Goal: Task Accomplishment & Management: Manage account settings

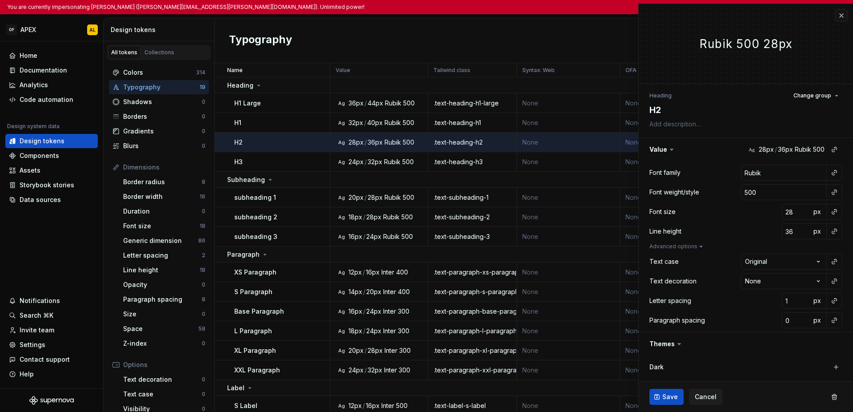
type textarea "*"
click at [835, 16] on button "button" at bounding box center [841, 15] width 12 height 12
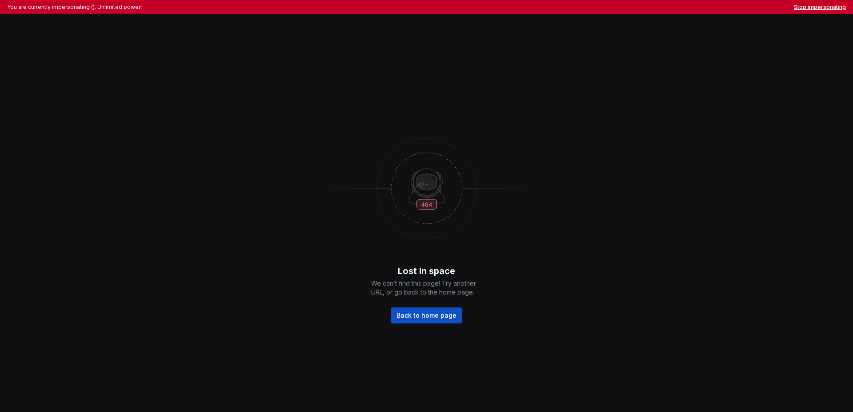
click at [830, 7] on button "Stop impersonating" at bounding box center [820, 7] width 52 height 7
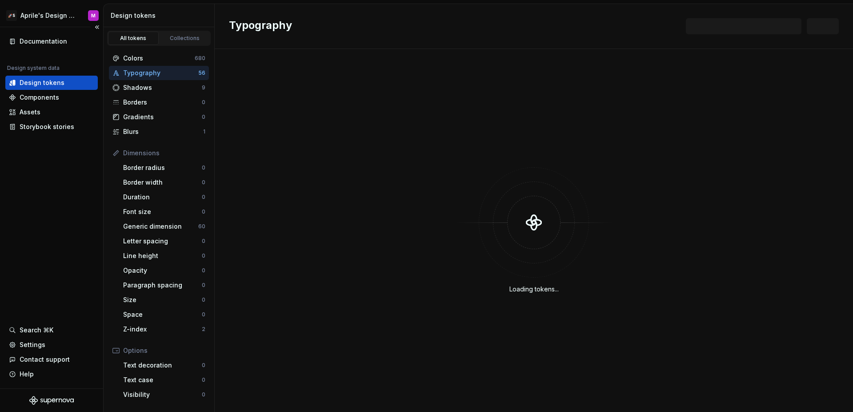
click at [31, 213] on div "Documentation Design system data Design tokens Components Assets Storybook stor…" at bounding box center [51, 207] width 103 height 361
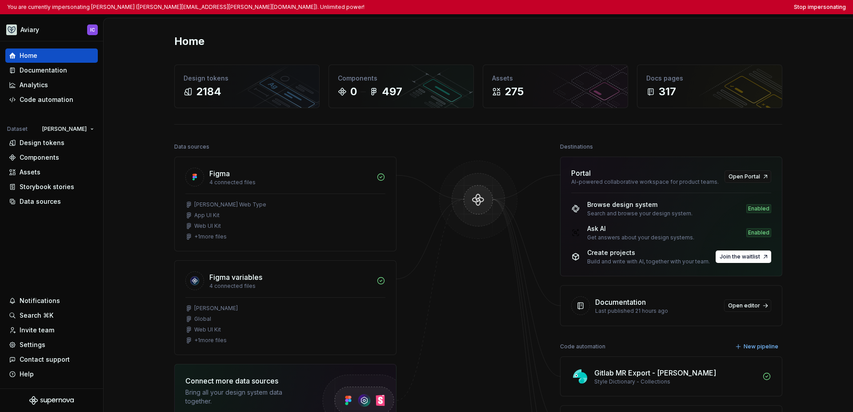
click at [536, 42] on div "Home" at bounding box center [478, 41] width 608 height 14
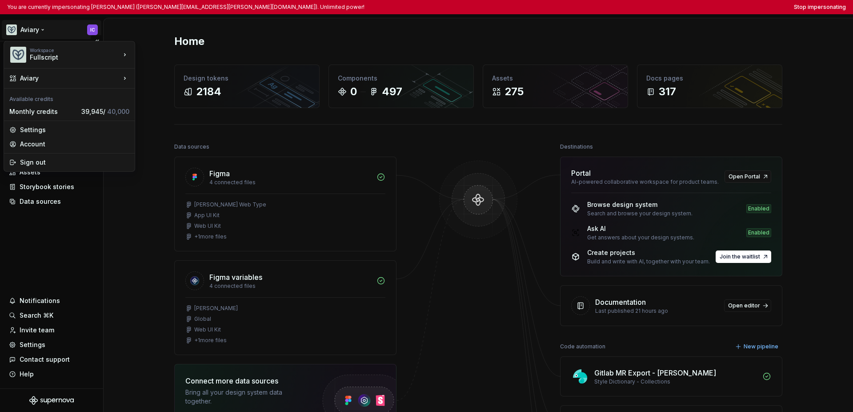
click at [39, 36] on html "You are currently impersonating Ian Clarke (ian.clarke@fullscript.com). Unlimit…" at bounding box center [426, 206] width 853 height 412
click at [83, 257] on html "You are currently impersonating Ian Clarke (ian.clarke@fullscript.com). Unlimit…" at bounding box center [426, 206] width 853 height 412
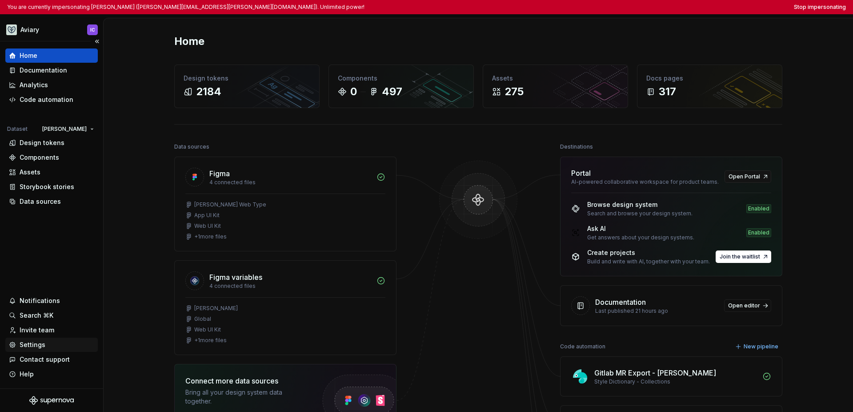
click at [38, 343] on div "Settings" at bounding box center [33, 344] width 26 height 9
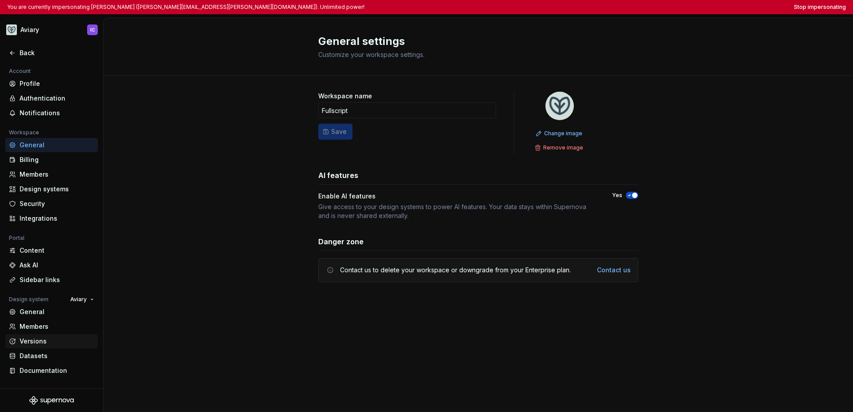
click at [43, 343] on div "Versions" at bounding box center [57, 340] width 75 height 9
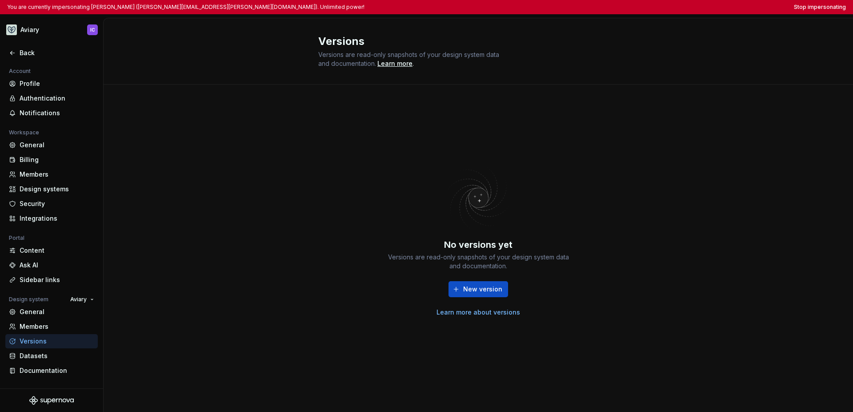
click at [183, 288] on div "No versions yet Versions are read-only snapshots of your design system data and…" at bounding box center [478, 247] width 749 height 327
click at [604, 7] on button "Stop impersonating" at bounding box center [820, 7] width 52 height 7
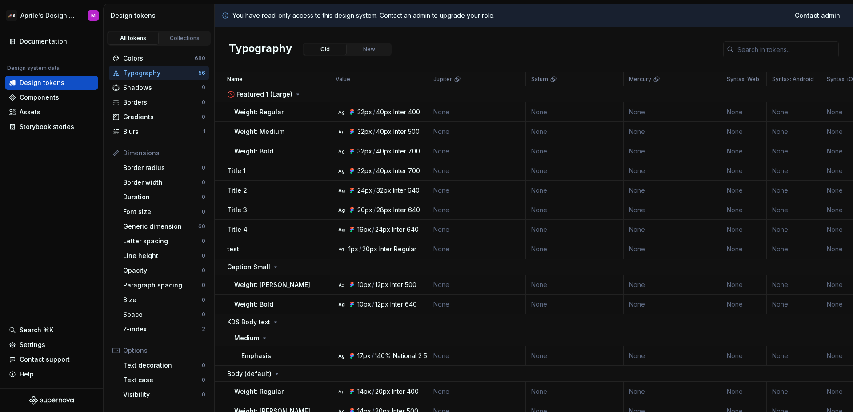
click at [38, 16] on html "🚀S Aprile's Design System M Documentation Design system data Design tokens Comp…" at bounding box center [426, 206] width 853 height 412
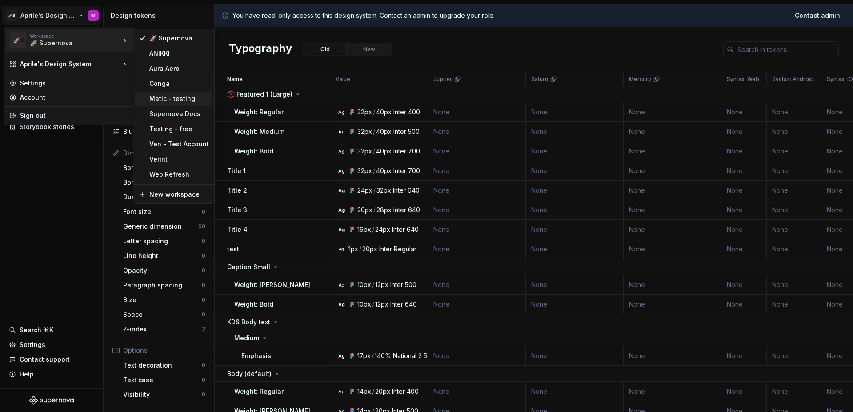
click at [165, 104] on div "Matic - testing" at bounding box center [173, 99] width 77 height 14
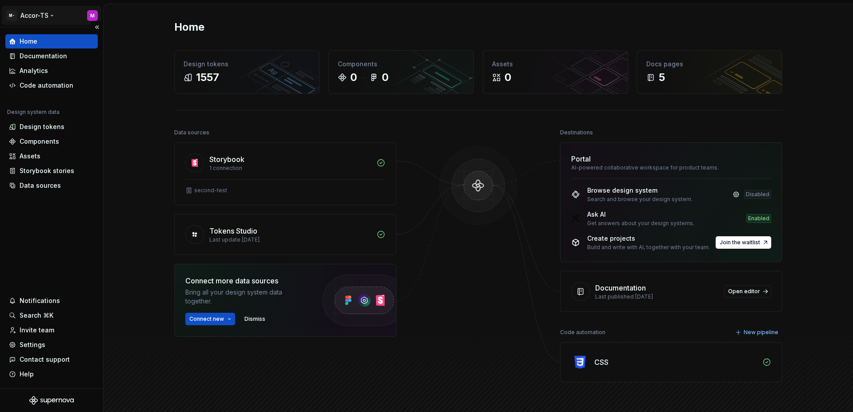
click at [44, 16] on html "M- Accor-TS M Home Documentation Analytics Code automation Design system data D…" at bounding box center [426, 206] width 853 height 412
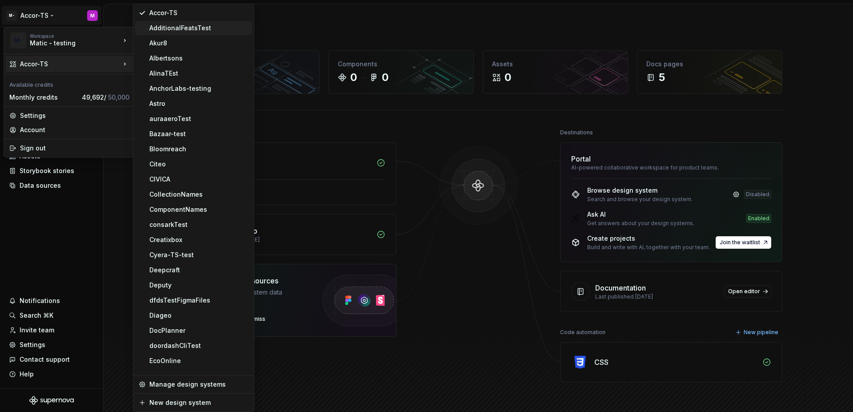
click at [161, 27] on div "AdditionalFeatsTest" at bounding box center [198, 28] width 99 height 9
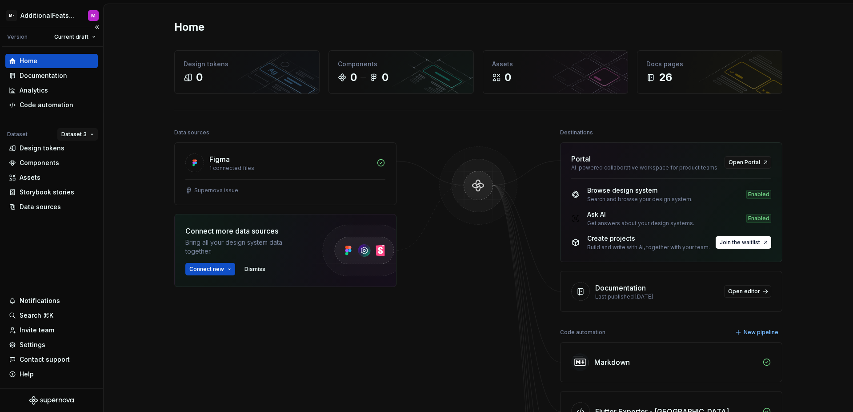
click at [68, 138] on html "M- AdditionalFeatsTest M Version Current draft Home Documentation Analytics Cod…" at bounding box center [426, 206] width 853 height 412
click at [83, 155] on div "Dataset 1" at bounding box center [104, 151] width 58 height 9
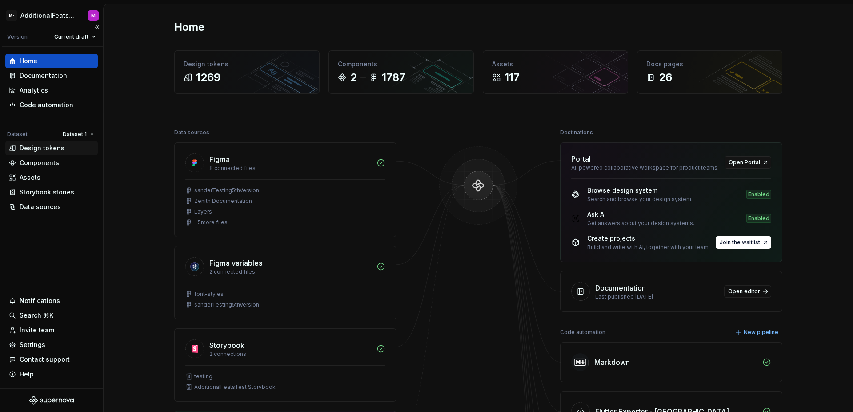
click at [26, 148] on div "Design tokens" at bounding box center [42, 148] width 45 height 9
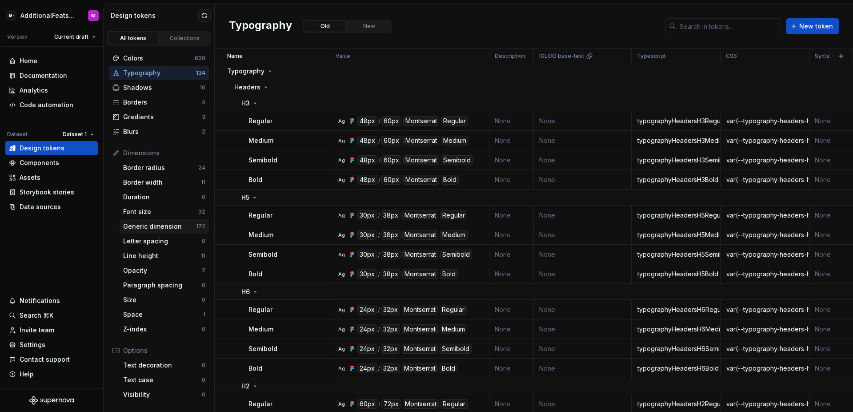
click at [176, 230] on div "Generic dimension" at bounding box center [159, 226] width 73 height 9
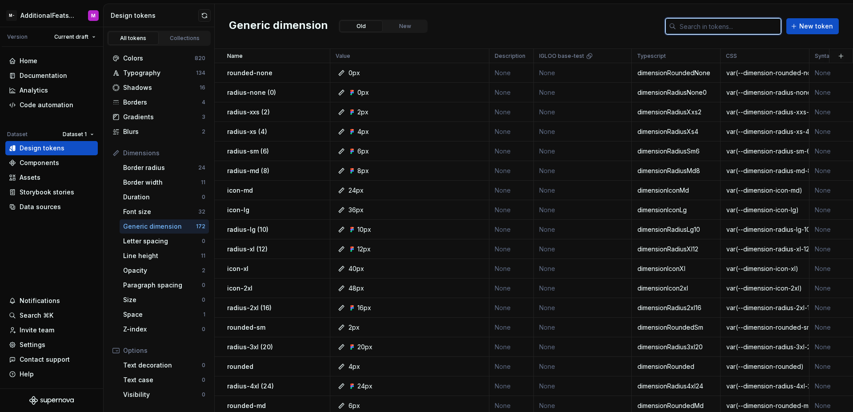
click at [691, 29] on input "text" at bounding box center [728, 26] width 105 height 16
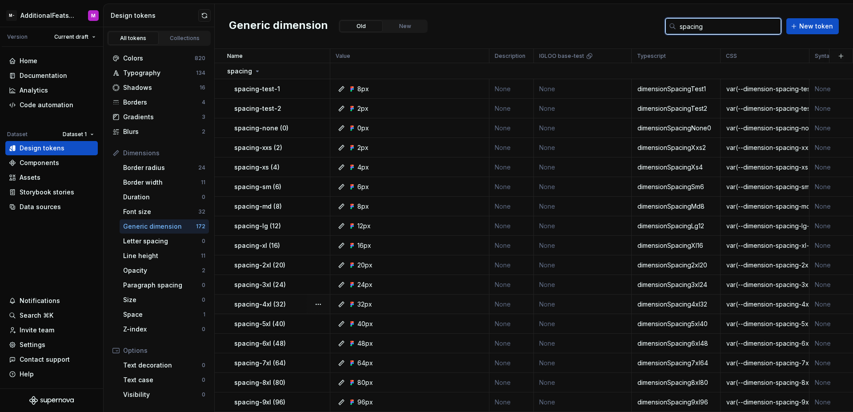
scroll to position [193, 0]
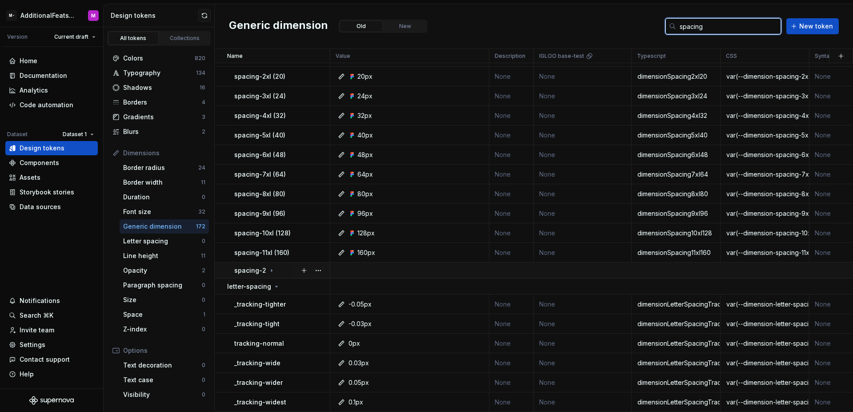
type input "spacing"
click at [270, 268] on div "spacing-2" at bounding box center [254, 270] width 41 height 9
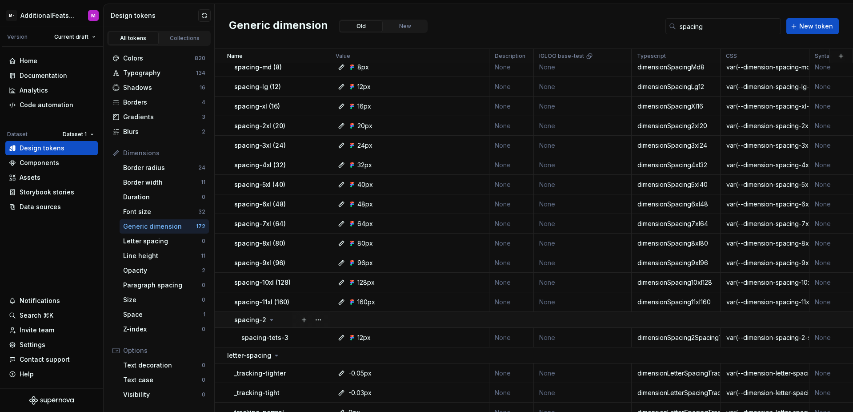
scroll to position [0, 0]
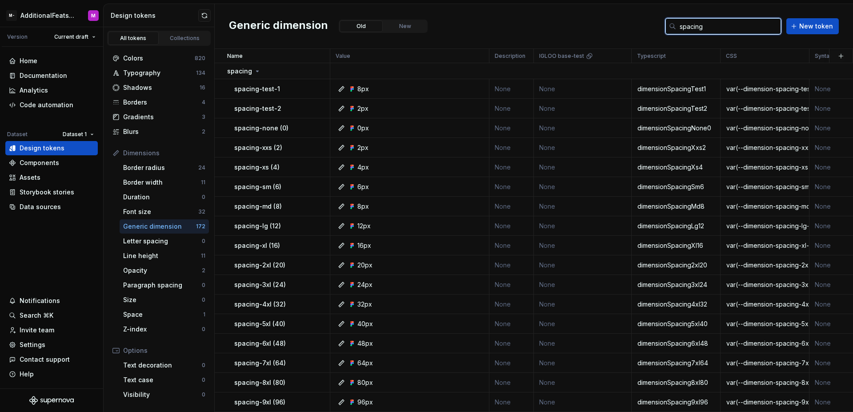
drag, startPoint x: 719, startPoint y: 26, endPoint x: 670, endPoint y: 23, distance: 49.0
click at [670, 23] on div "spacing" at bounding box center [723, 26] width 116 height 16
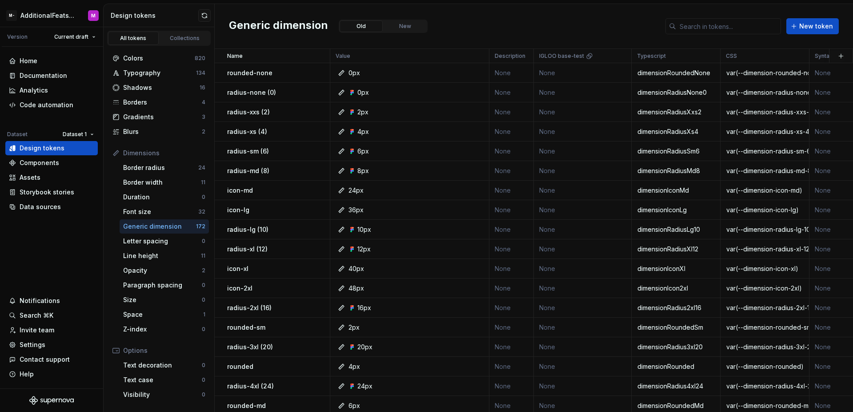
click at [532, 20] on div "Generic dimension Old New New token" at bounding box center [534, 26] width 638 height 45
click at [802, 28] on span "New token" at bounding box center [816, 26] width 34 height 9
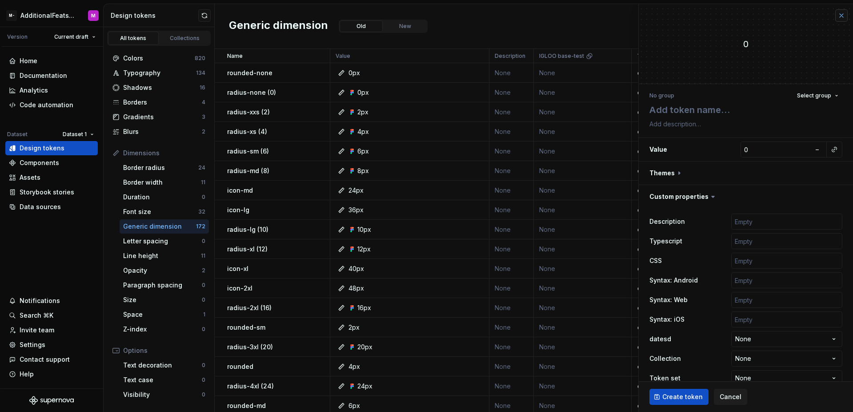
type textarea "*"
click at [835, 15] on button "button" at bounding box center [841, 15] width 12 height 12
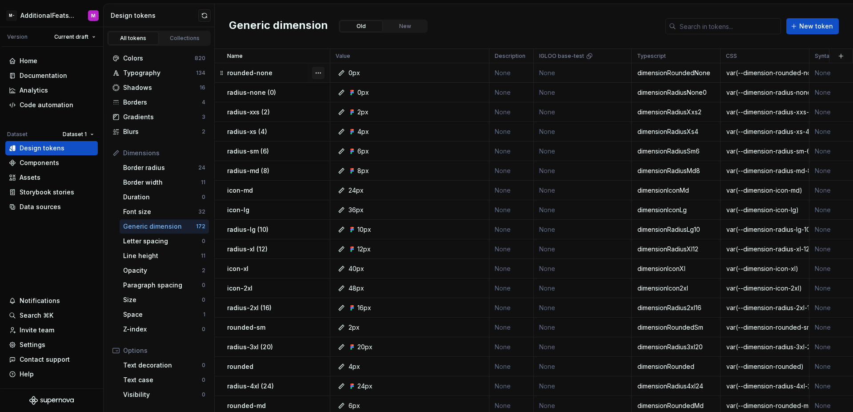
click at [323, 74] on button "button" at bounding box center [318, 73] width 12 height 12
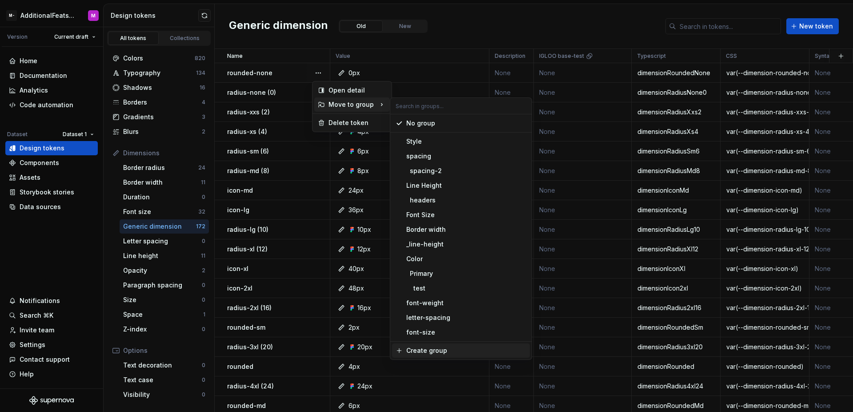
click at [435, 345] on span "Create group" at bounding box center [461, 350] width 138 height 14
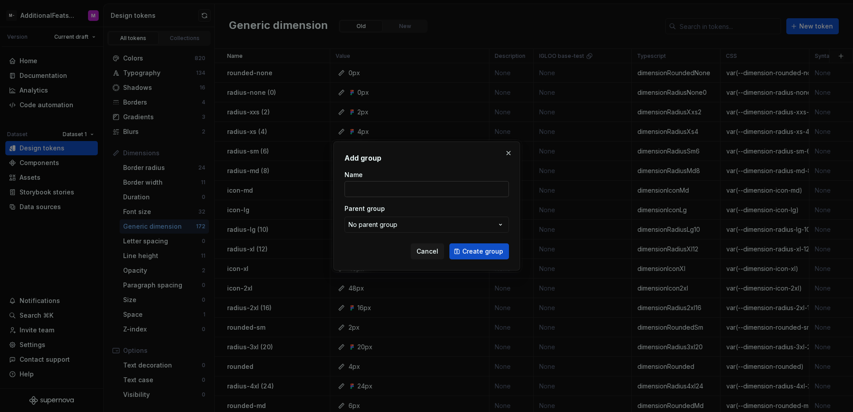
click at [431, 184] on input "Name" at bounding box center [426, 189] width 164 height 16
type input "sol"
click at [480, 244] on button "Create group" at bounding box center [479, 251] width 60 height 16
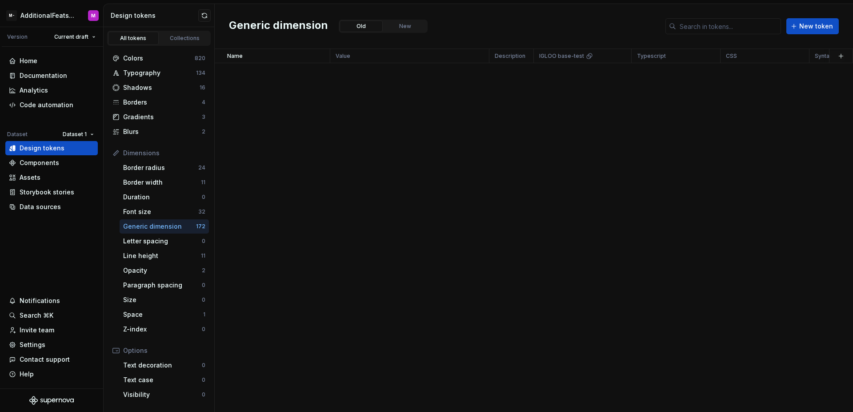
scroll to position [2947, 0]
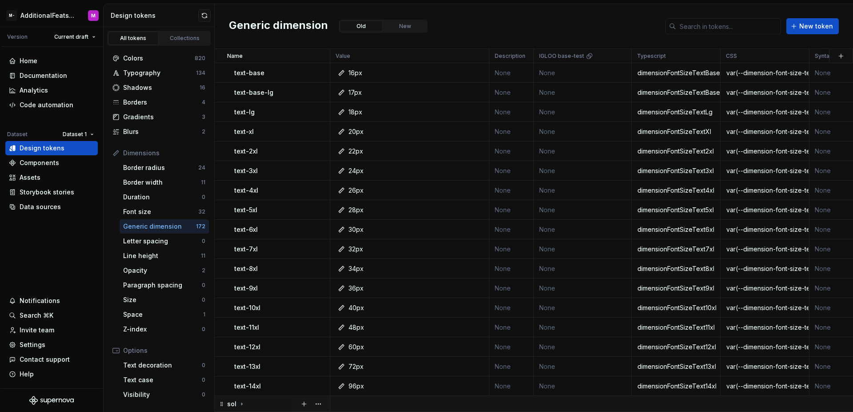
click at [241, 402] on icon at bounding box center [241, 403] width 1 height 2
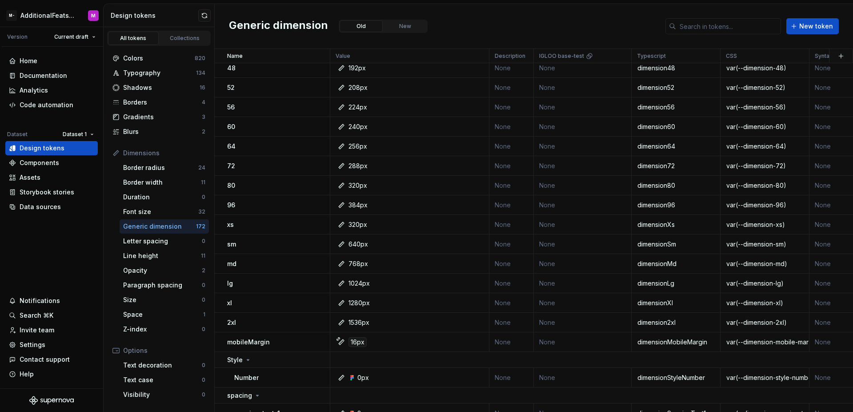
scroll to position [1367, 0]
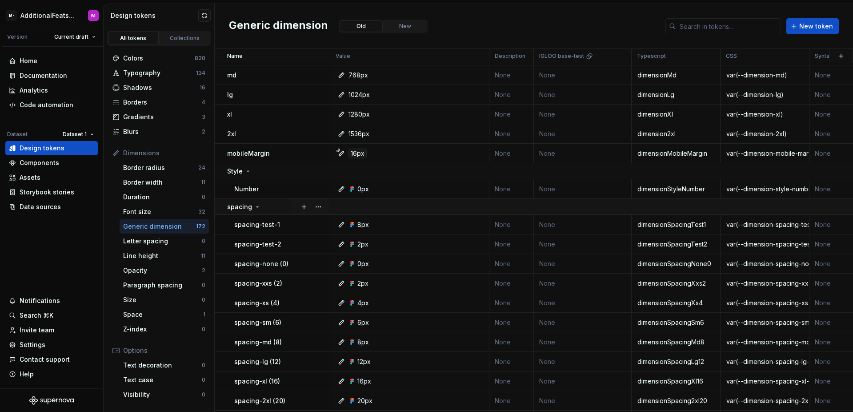
click at [270, 208] on div "spacing" at bounding box center [278, 206] width 102 height 9
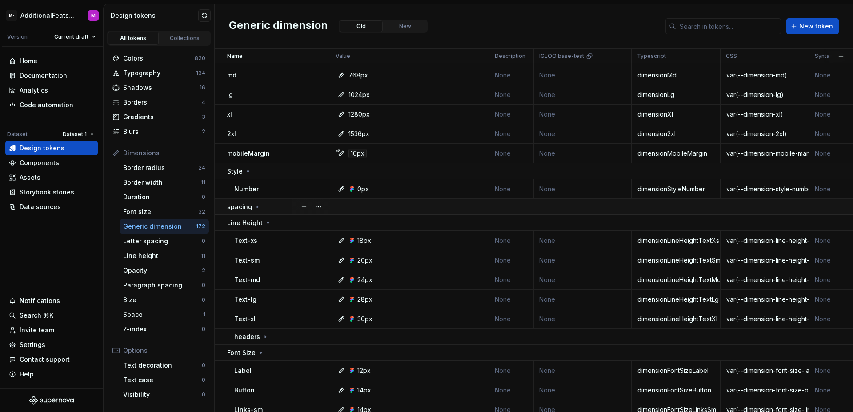
click at [273, 207] on div "spacing" at bounding box center [278, 206] width 102 height 9
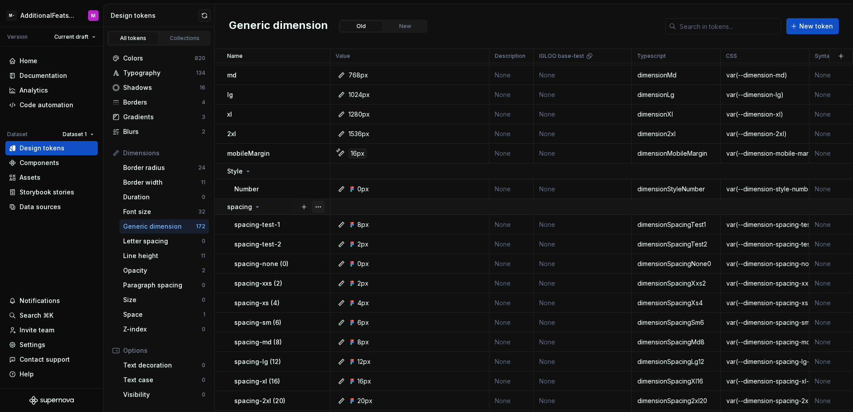
click at [315, 206] on button "button" at bounding box center [318, 206] width 12 height 12
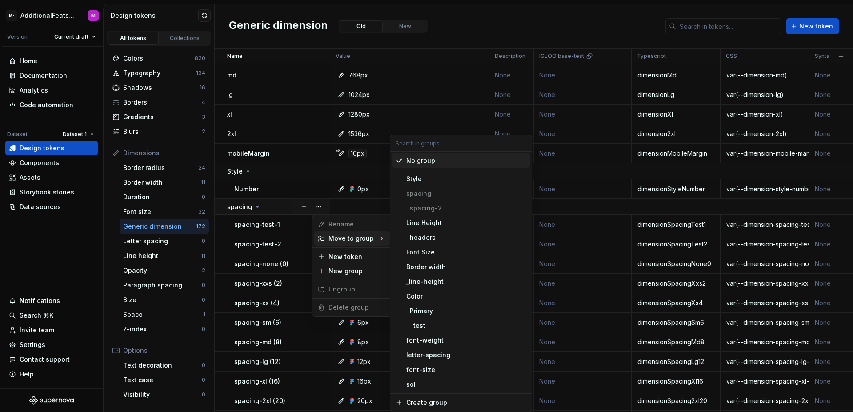
click at [480, 35] on html "M- AdditionalFeatsTest M Version Current draft Home Documentation Analytics Cod…" at bounding box center [426, 206] width 853 height 412
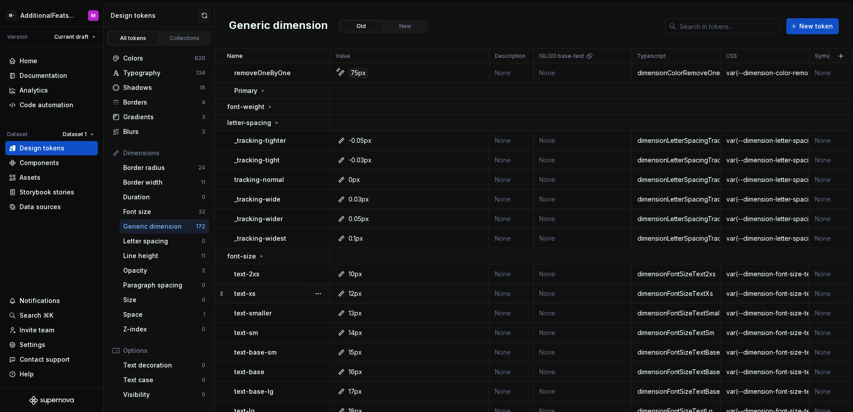
scroll to position [2635, 0]
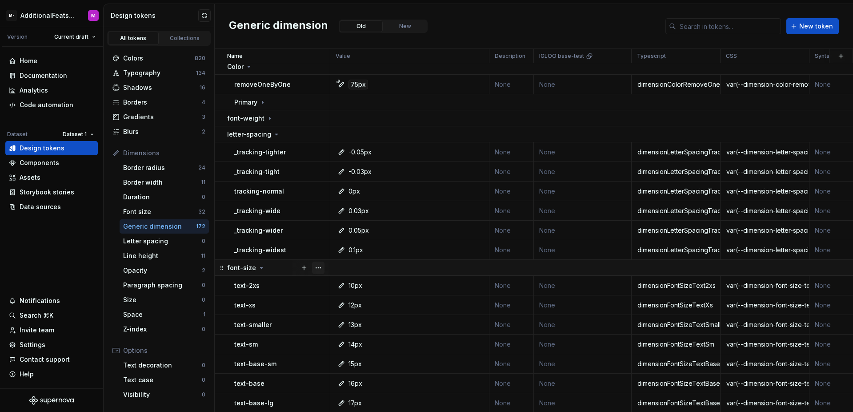
click at [319, 268] on button "button" at bounding box center [318, 267] width 12 height 12
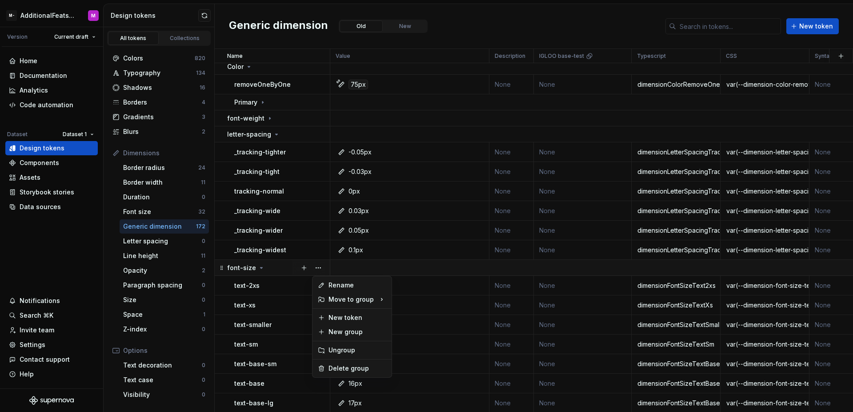
click at [293, 269] on html "M- AdditionalFeatsTest M Version Current draft Home Documentation Analytics Cod…" at bounding box center [426, 206] width 853 height 412
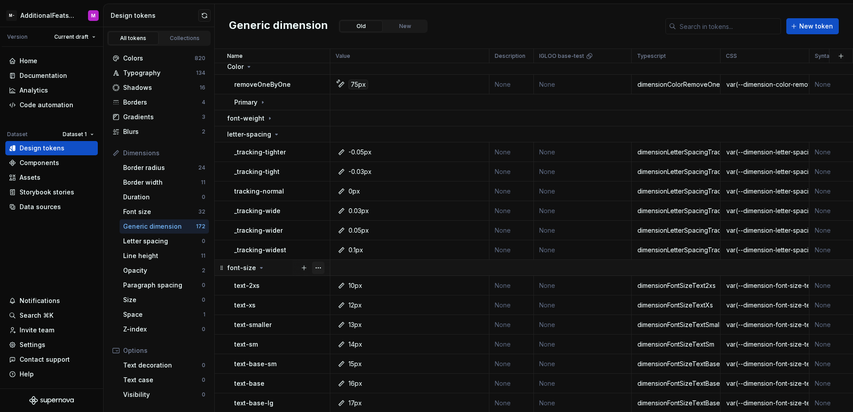
click at [317, 267] on button "button" at bounding box center [318, 267] width 12 height 12
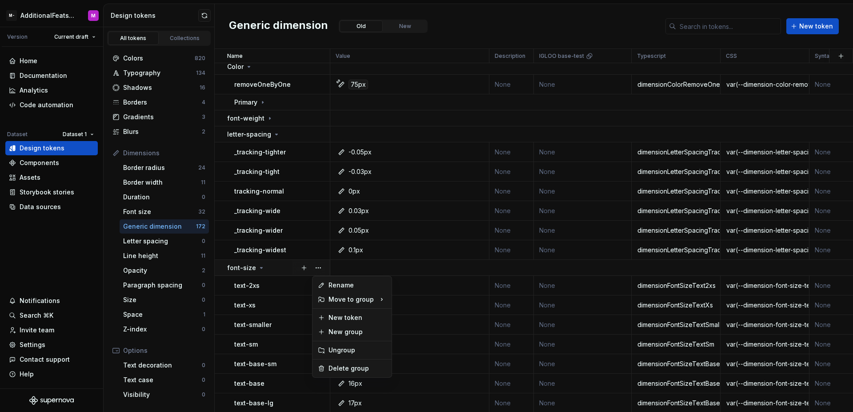
click at [276, 268] on html "M- AdditionalFeatsTest M Version Current draft Home Documentation Analytics Cod…" at bounding box center [426, 206] width 853 height 412
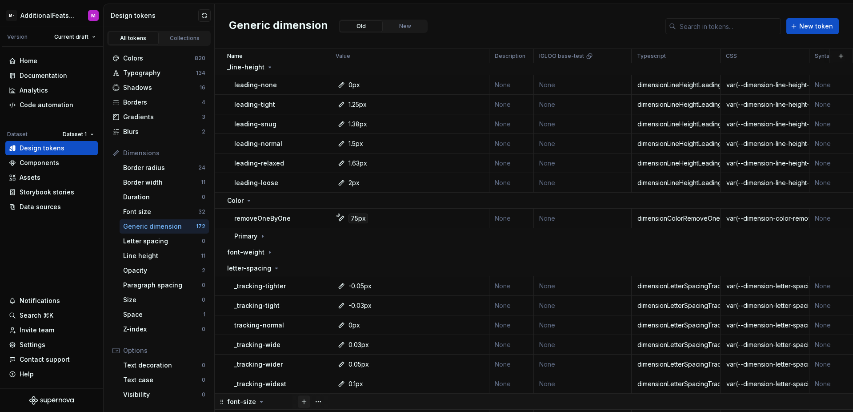
scroll to position [2456, 0]
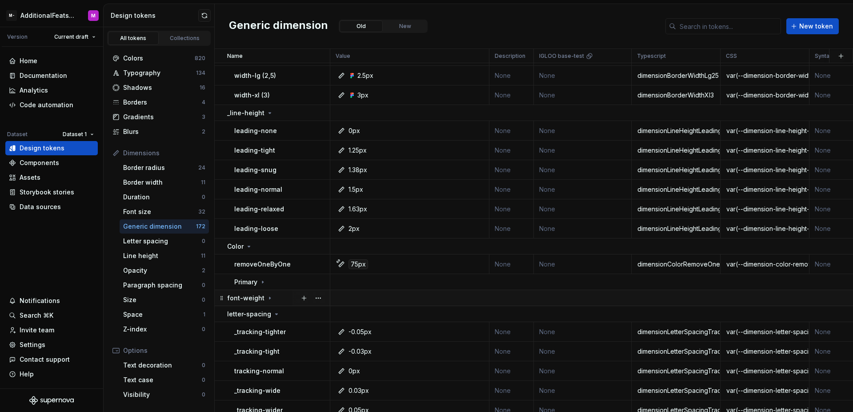
click at [267, 299] on icon at bounding box center [269, 297] width 7 height 7
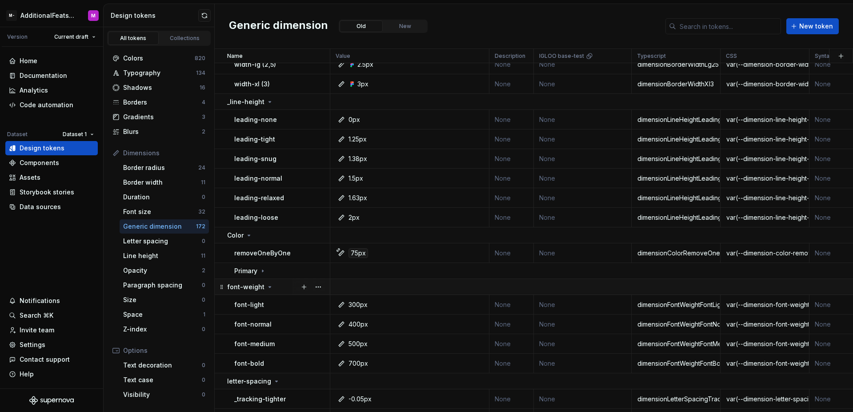
scroll to position [2473, 0]
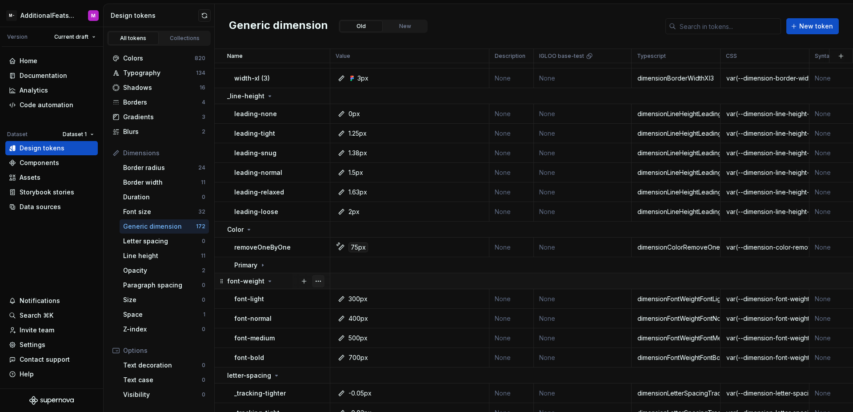
click at [316, 282] on button "button" at bounding box center [318, 281] width 12 height 12
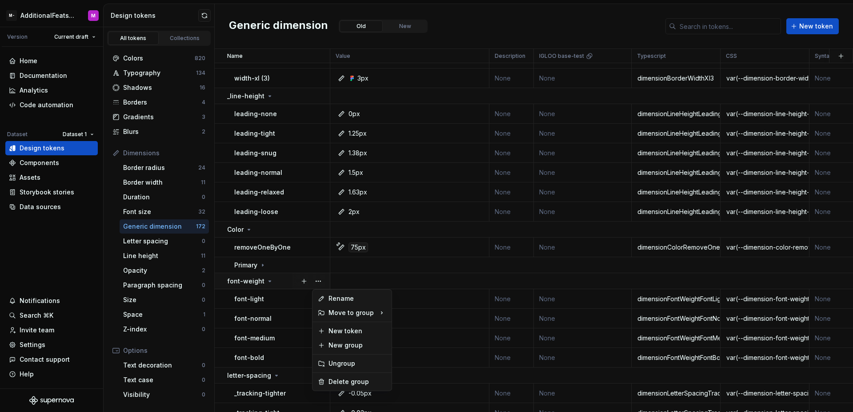
click at [280, 280] on html "M- AdditionalFeatsTest M Version Current draft Home Documentation Analytics Cod…" at bounding box center [426, 206] width 853 height 412
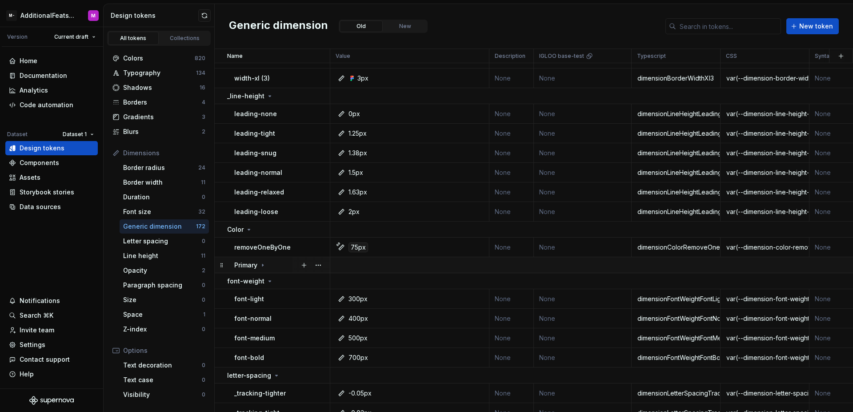
click at [263, 266] on icon at bounding box center [262, 264] width 7 height 7
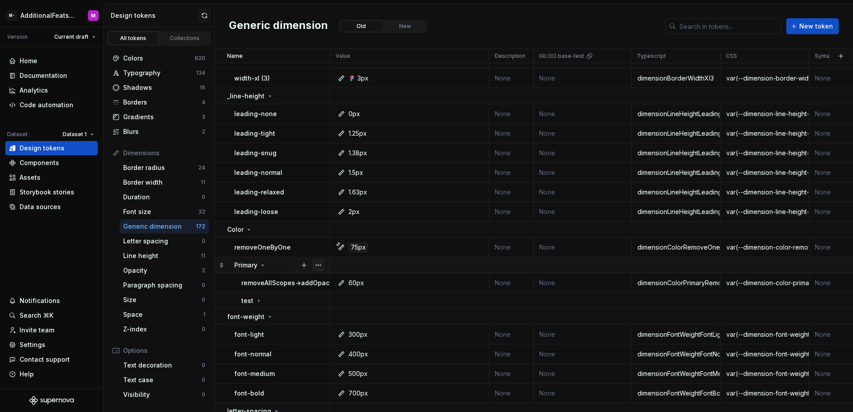
click at [319, 266] on button "button" at bounding box center [318, 265] width 12 height 12
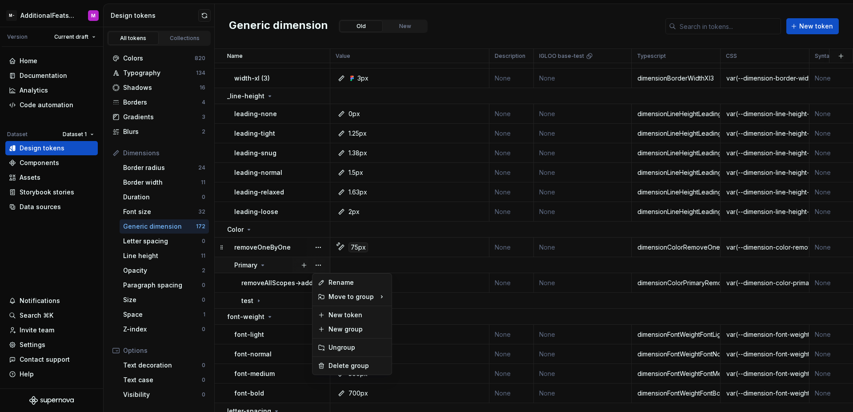
drag, startPoint x: 275, startPoint y: 258, endPoint x: 278, endPoint y: 249, distance: 9.4
click at [275, 258] on html "M- AdditionalFeatsTest M Version Current draft Home Documentation Analytics Cod…" at bounding box center [426, 206] width 853 height 412
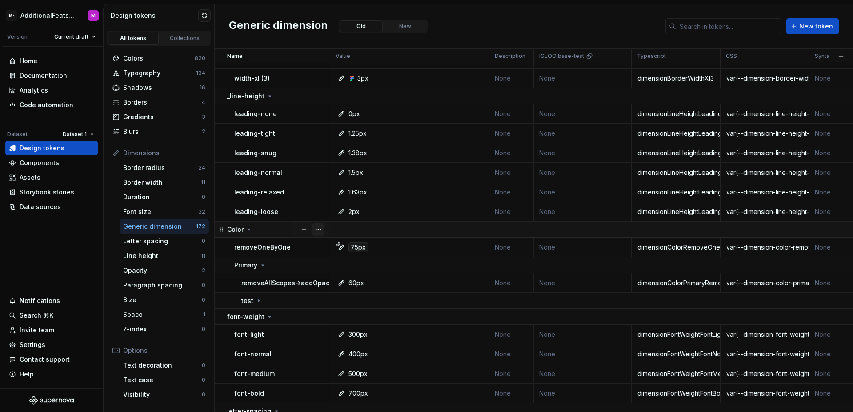
click at [316, 230] on button "button" at bounding box center [318, 229] width 12 height 12
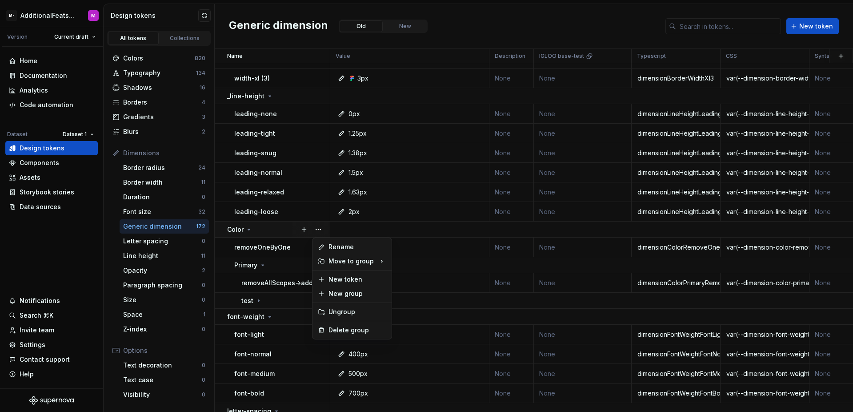
click at [281, 231] on html "M- AdditionalFeatsTest M Version Current draft Home Documentation Analytics Cod…" at bounding box center [426, 206] width 853 height 412
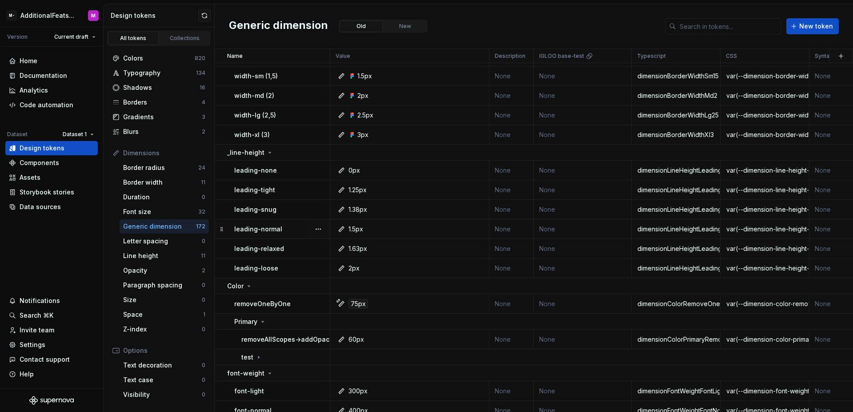
scroll to position [2399, 0]
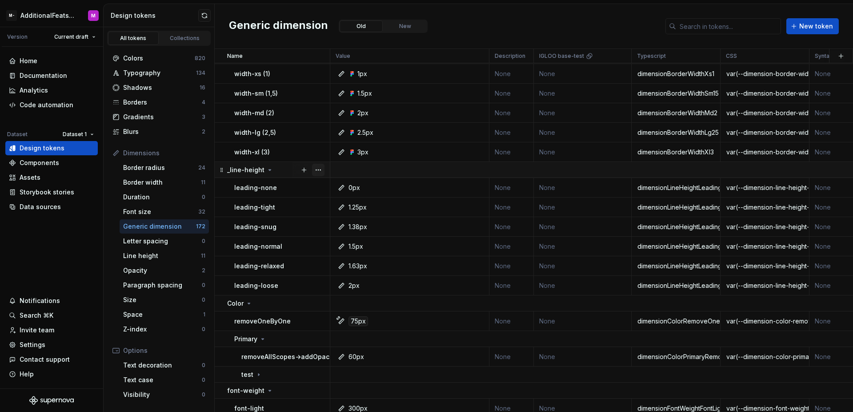
click at [319, 170] on button "button" at bounding box center [318, 170] width 12 height 12
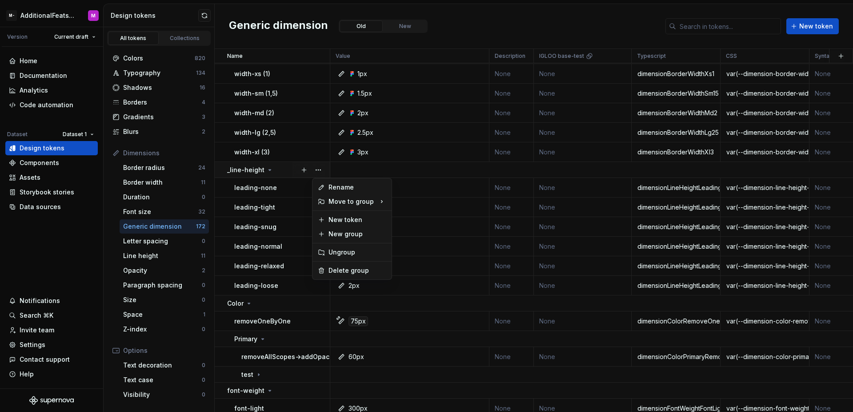
click at [284, 171] on html "M- AdditionalFeatsTest M Version Current draft Home Documentation Analytics Cod…" at bounding box center [426, 206] width 853 height 412
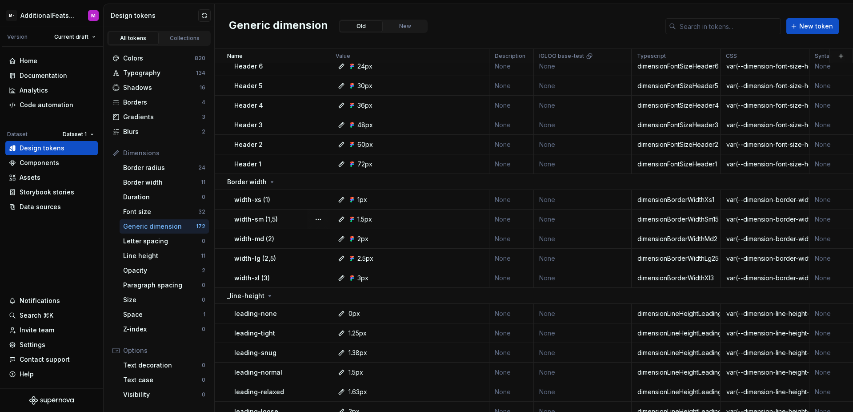
scroll to position [2268, 0]
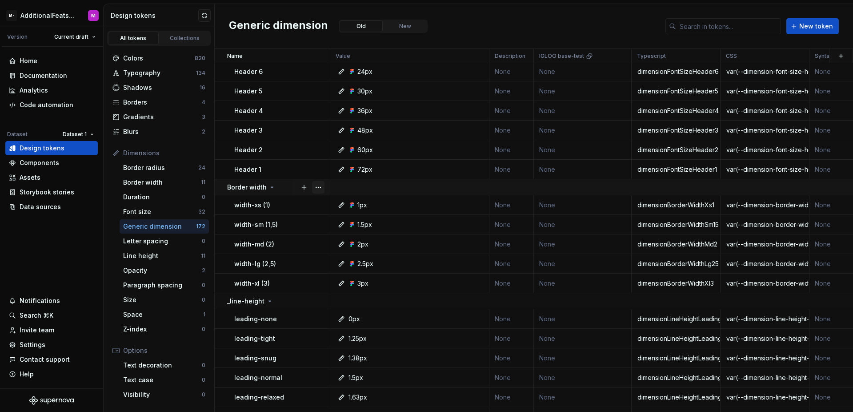
click at [318, 189] on button "button" at bounding box center [318, 187] width 12 height 12
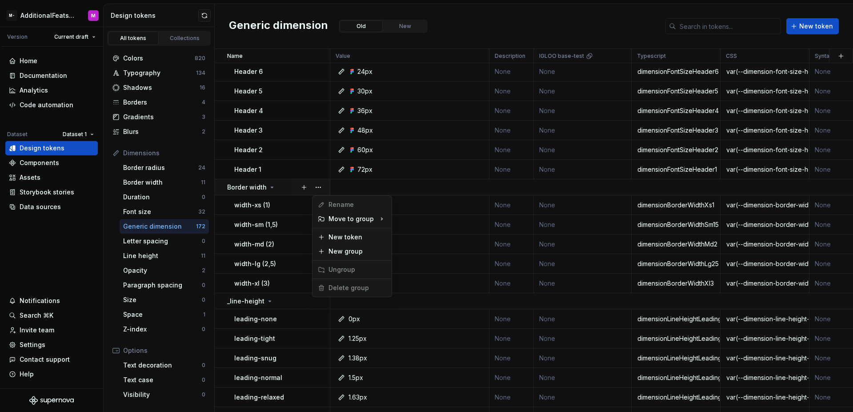
click at [292, 187] on html "M- AdditionalFeatsTest M Version Current draft Home Documentation Analytics Cod…" at bounding box center [426, 206] width 853 height 412
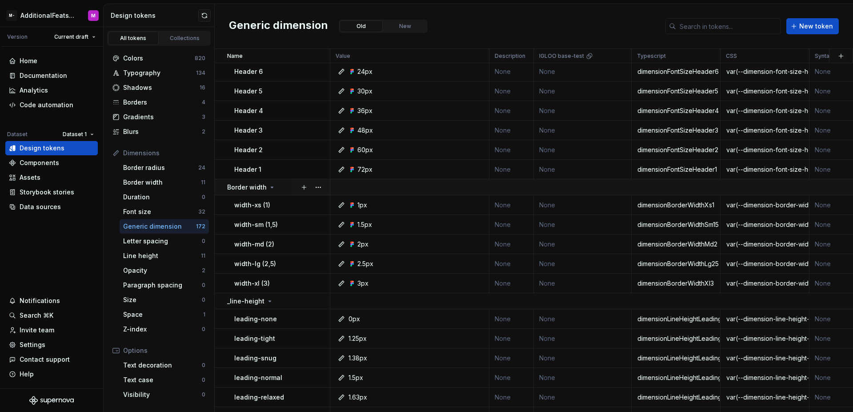
click at [286, 187] on div "Border width" at bounding box center [278, 187] width 102 height 9
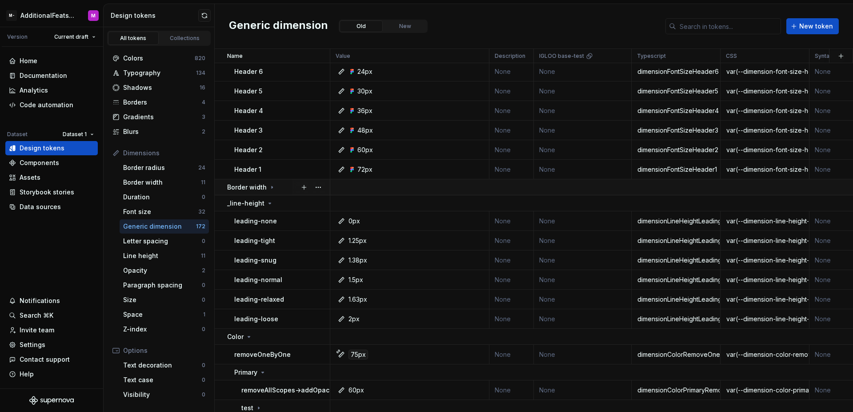
click at [286, 187] on div "Border width" at bounding box center [278, 187] width 102 height 9
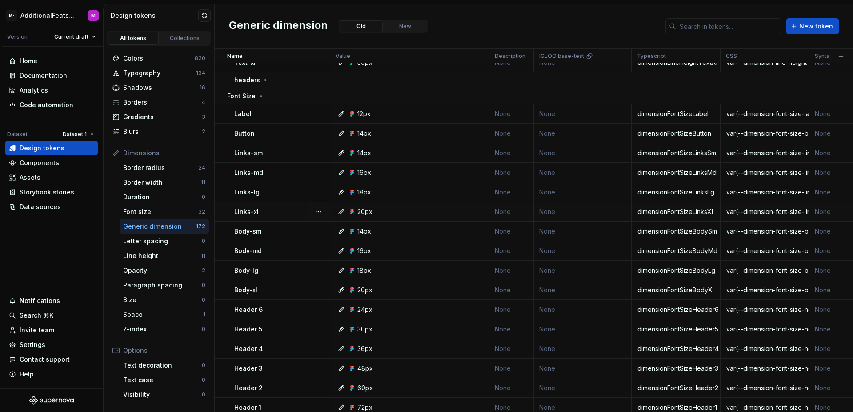
scroll to position [2019, 0]
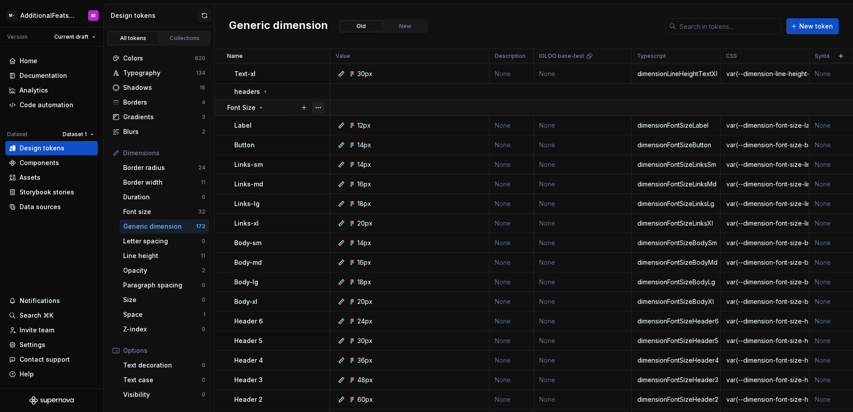
click at [316, 109] on button "button" at bounding box center [318, 107] width 12 height 12
click at [278, 109] on html "M- AdditionalFeatsTest M Version Current draft Home Documentation Analytics Cod…" at bounding box center [426, 206] width 853 height 412
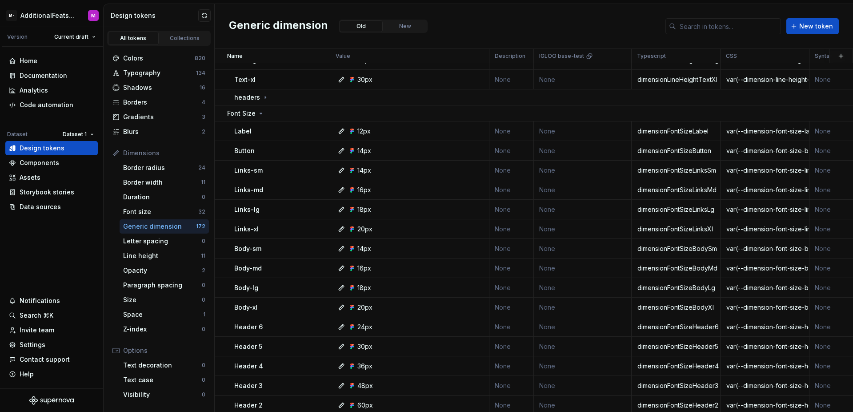
scroll to position [1972, 0]
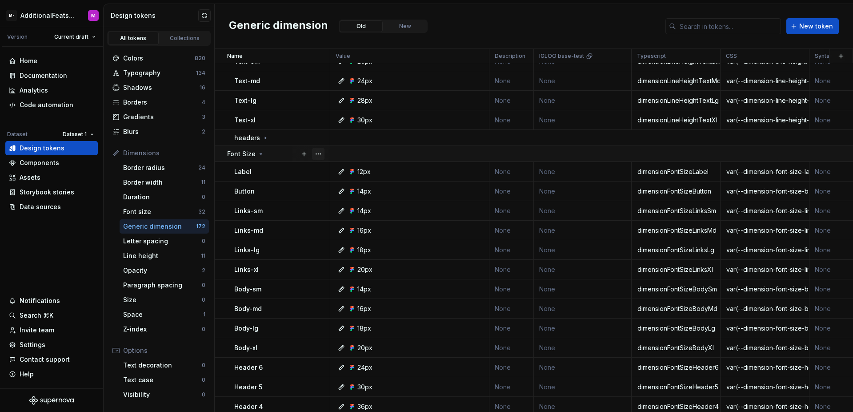
click at [320, 154] on button "button" at bounding box center [318, 154] width 12 height 12
click at [277, 152] on html "M- AdditionalFeatsTest M Version Current draft Home Documentation Analytics Cod…" at bounding box center [426, 206] width 853 height 412
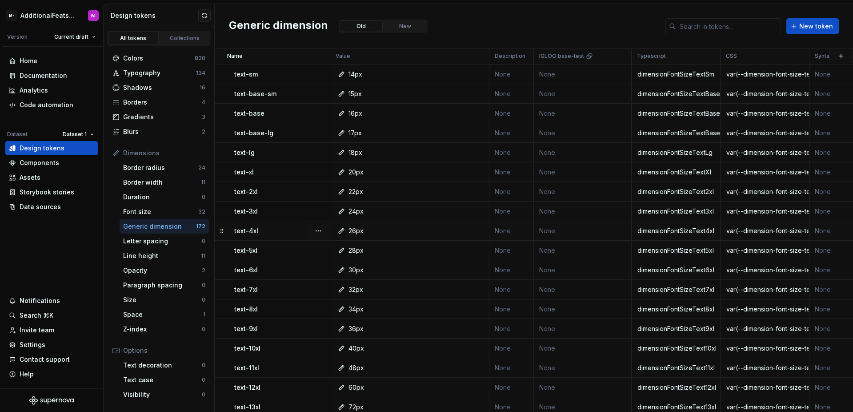
scroll to position [3084, 0]
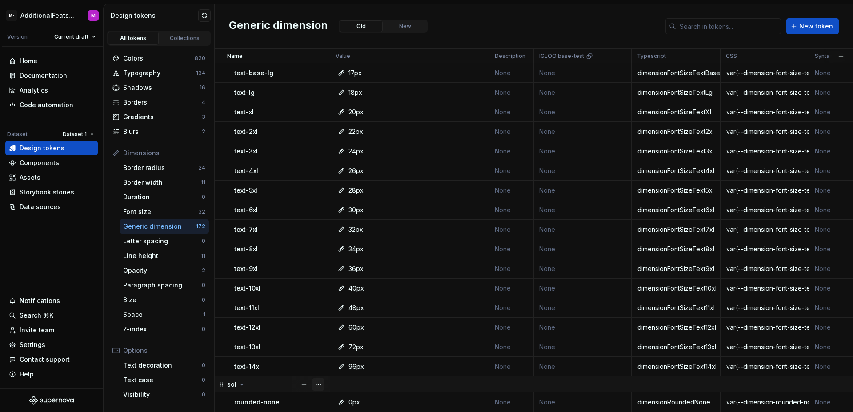
click at [317, 378] on button "button" at bounding box center [318, 384] width 12 height 12
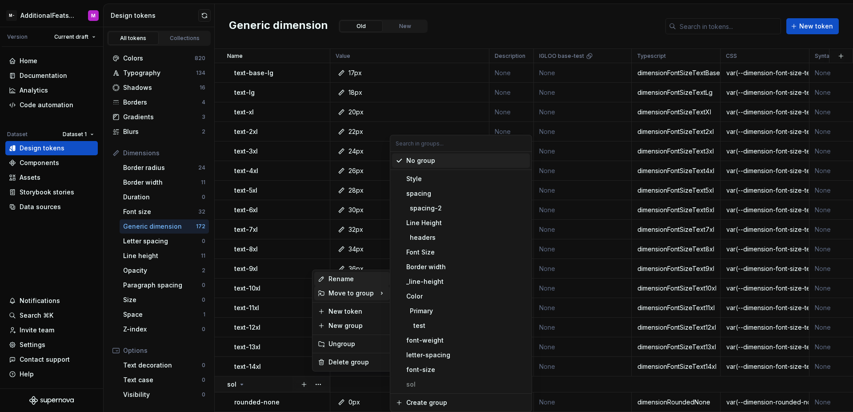
click at [343, 281] on div "Rename" at bounding box center [357, 278] width 58 height 9
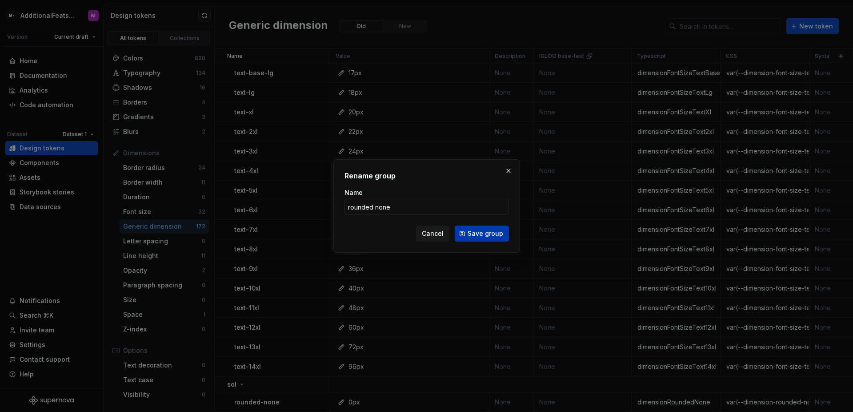
type input "rounded none"
click at [469, 235] on span "Save group" at bounding box center [486, 233] width 36 height 9
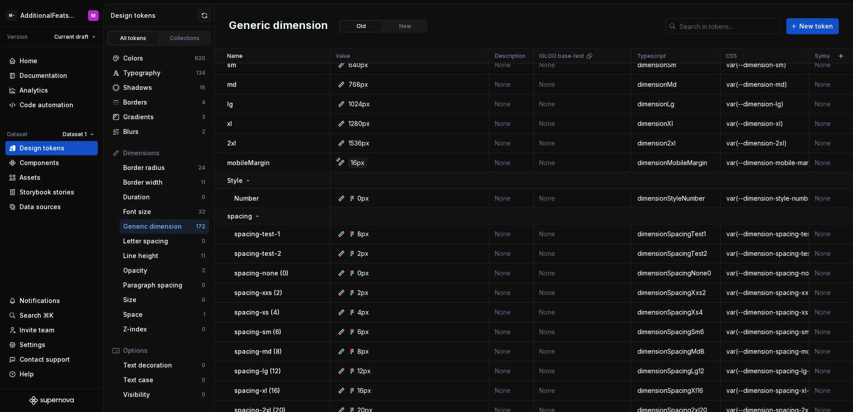
scroll to position [1437, 0]
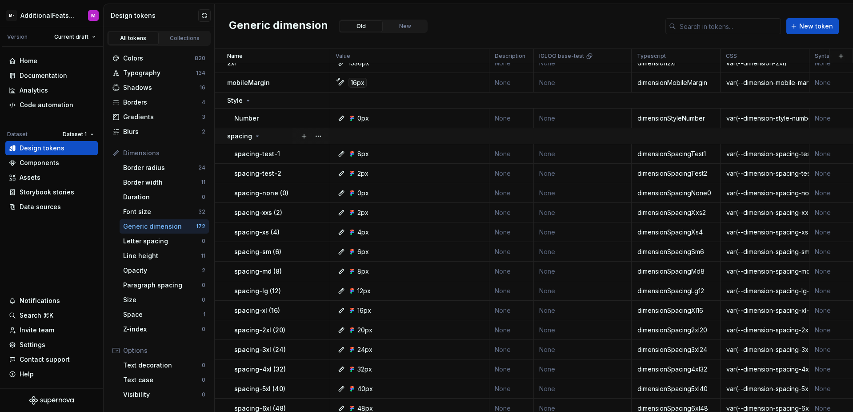
click at [260, 136] on div "spacing" at bounding box center [278, 136] width 102 height 9
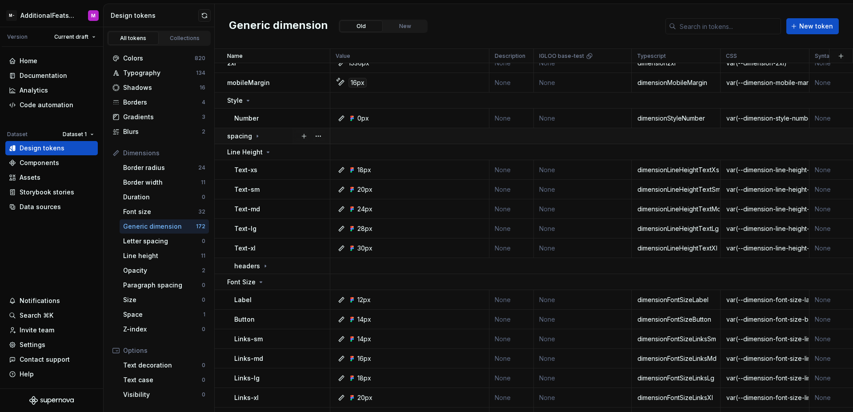
click at [257, 137] on icon at bounding box center [257, 135] width 7 height 7
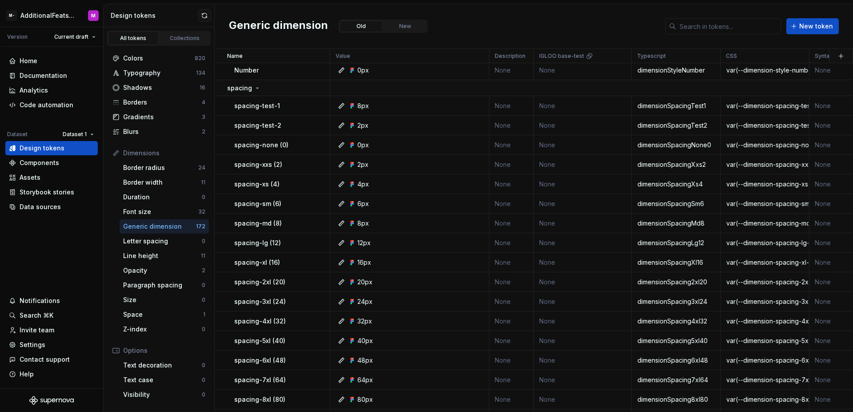
scroll to position [1419, 0]
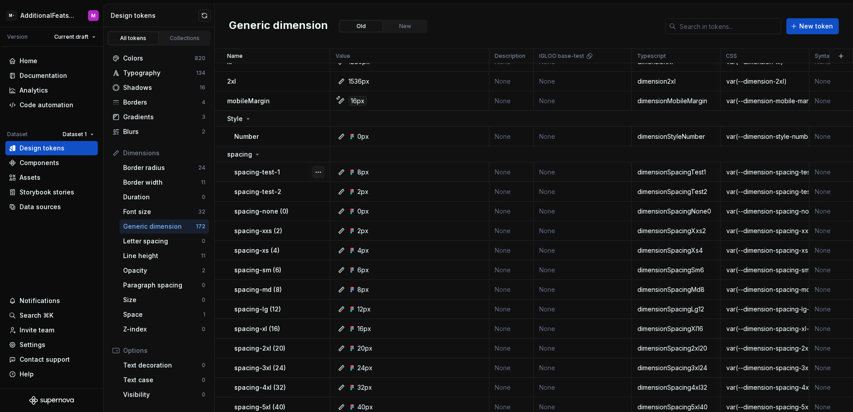
click at [316, 173] on button "button" at bounding box center [318, 172] width 12 height 12
click at [337, 189] on div "Open detail" at bounding box center [357, 189] width 58 height 9
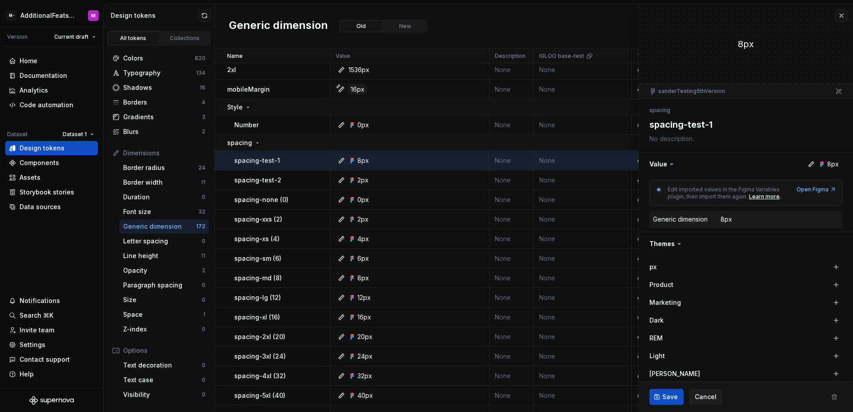
scroll to position [1425, 0]
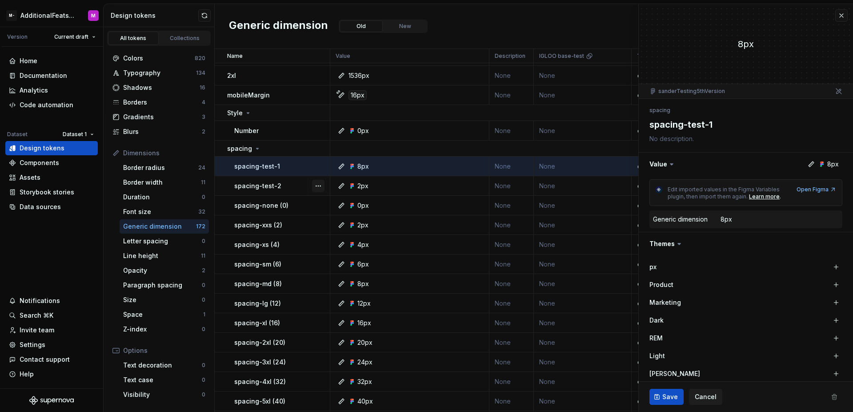
click at [312, 187] on button "button" at bounding box center [318, 186] width 12 height 12
click at [304, 185] on html "M- AdditionalFeatsTest M Version Current draft Home Documentation Analytics Cod…" at bounding box center [426, 206] width 853 height 412
click at [289, 187] on div "spacing-test-2" at bounding box center [281, 185] width 95 height 9
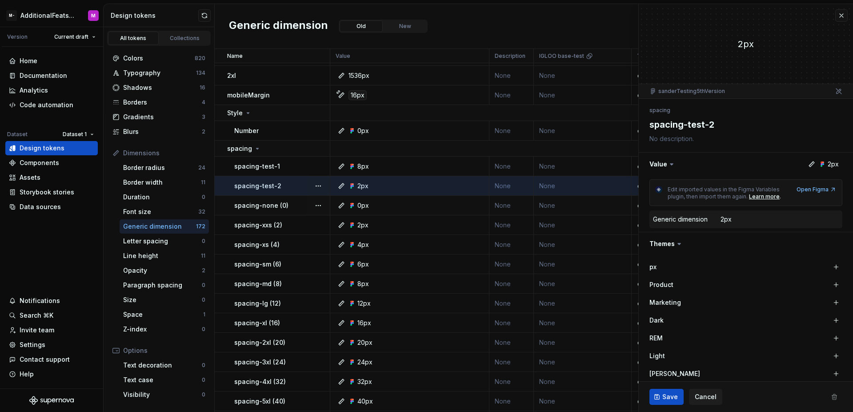
click at [294, 208] on div "spacing-none (0)" at bounding box center [281, 205] width 95 height 9
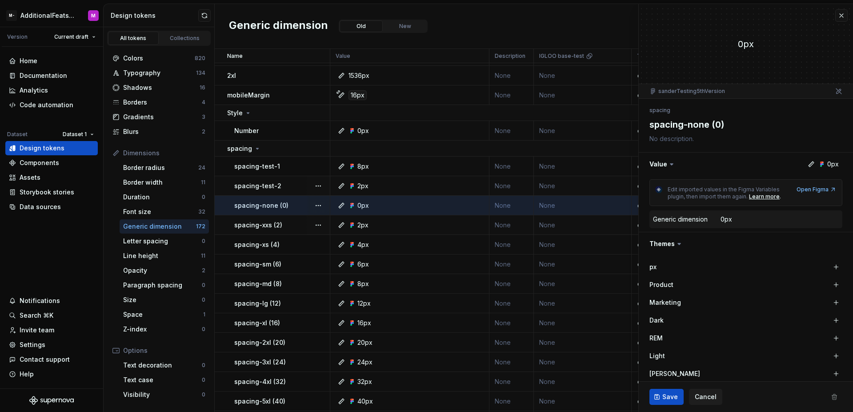
click at [292, 220] on div "spacing-xxs (2)" at bounding box center [281, 224] width 95 height 9
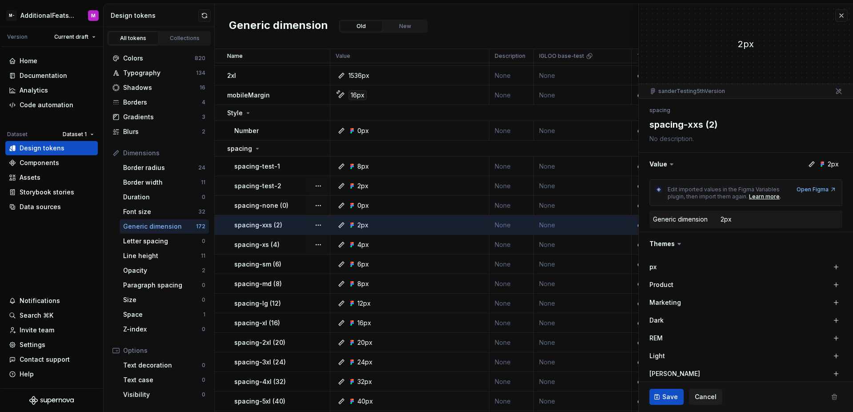
click at [294, 240] on div "spacing-xs (4)" at bounding box center [281, 244] width 95 height 9
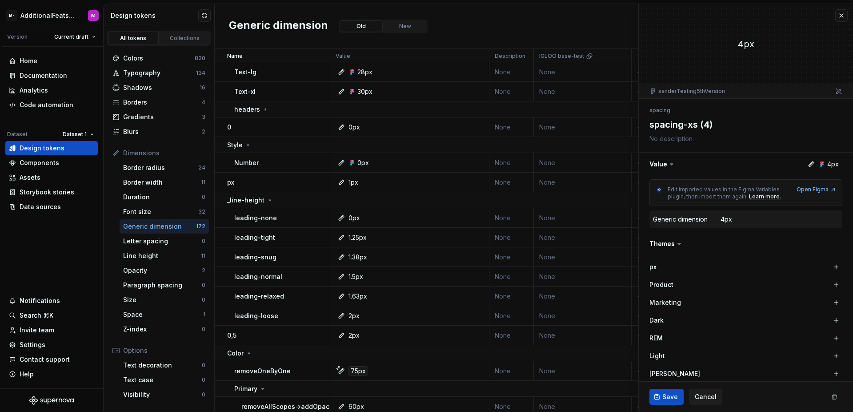
type textarea "*"
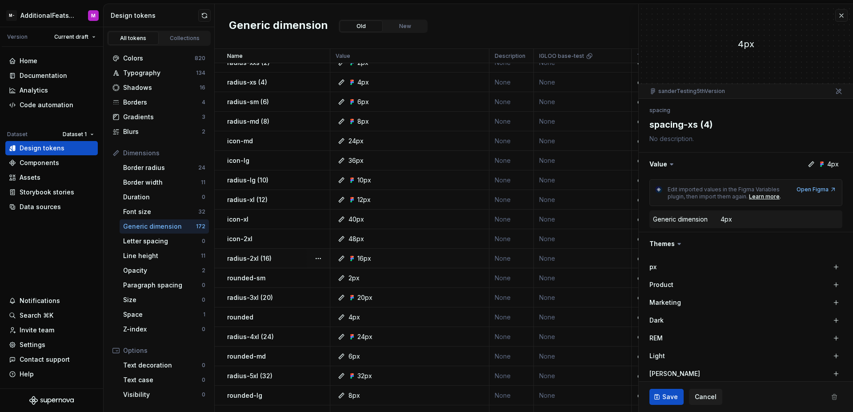
scroll to position [111, 0]
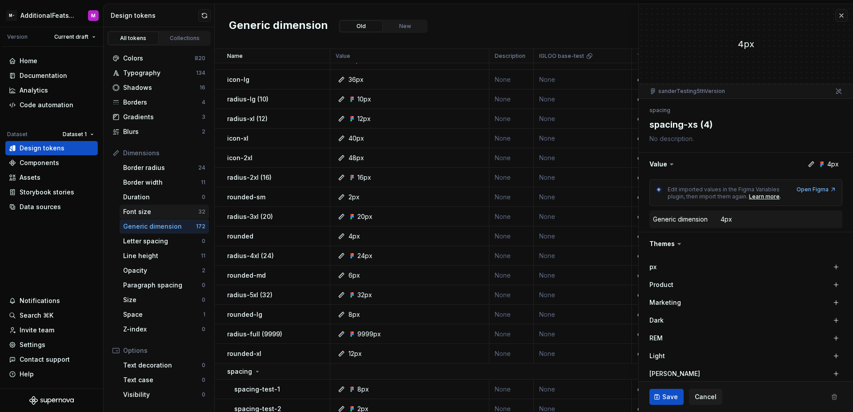
click at [175, 215] on div "Font size" at bounding box center [160, 211] width 75 height 9
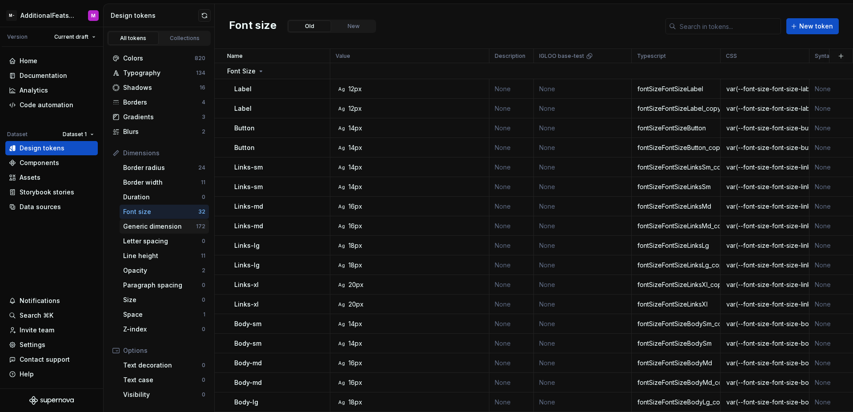
click at [179, 225] on div "Generic dimension" at bounding box center [159, 226] width 73 height 9
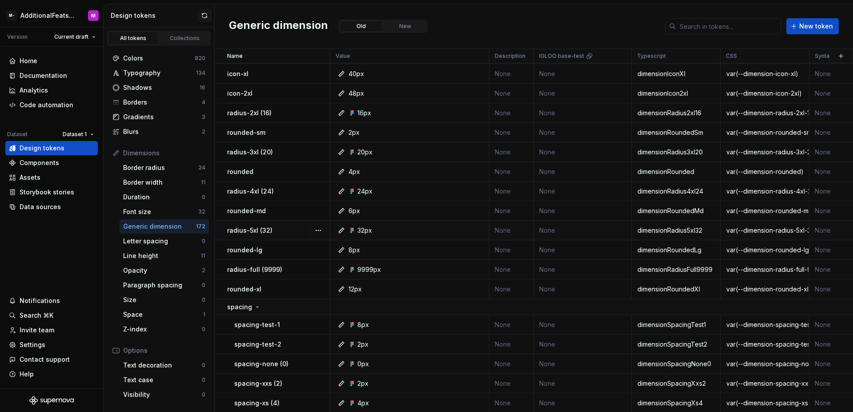
scroll to position [270, 0]
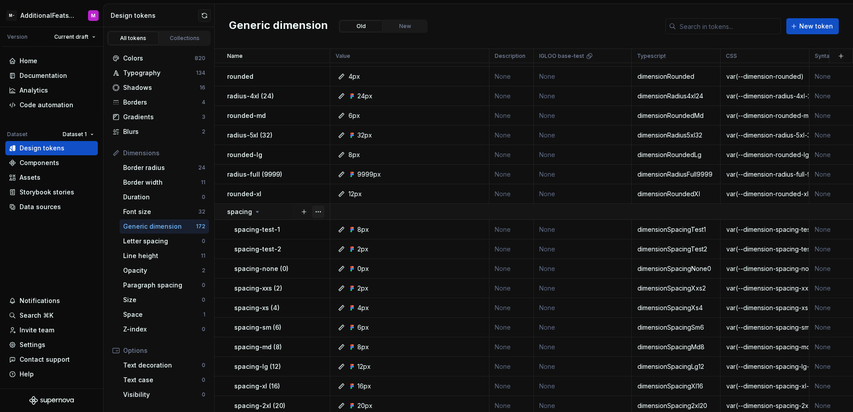
click at [317, 209] on button "button" at bounding box center [318, 211] width 12 height 12
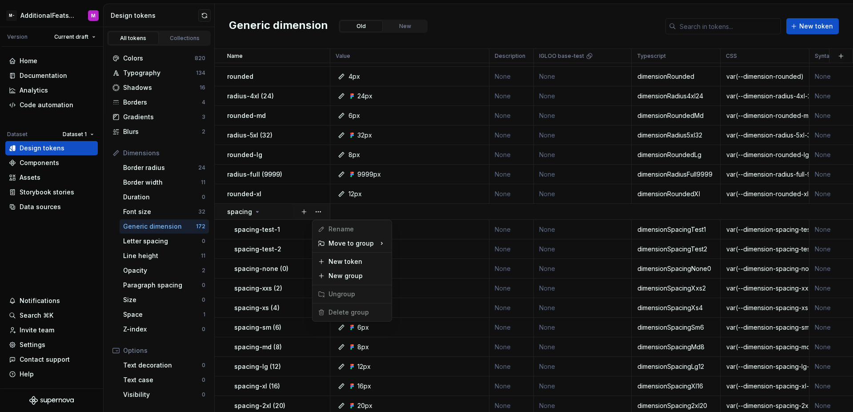
click at [279, 214] on html "M- AdditionalFeatsTest M Version Current draft Home Documentation Analytics Cod…" at bounding box center [426, 206] width 853 height 412
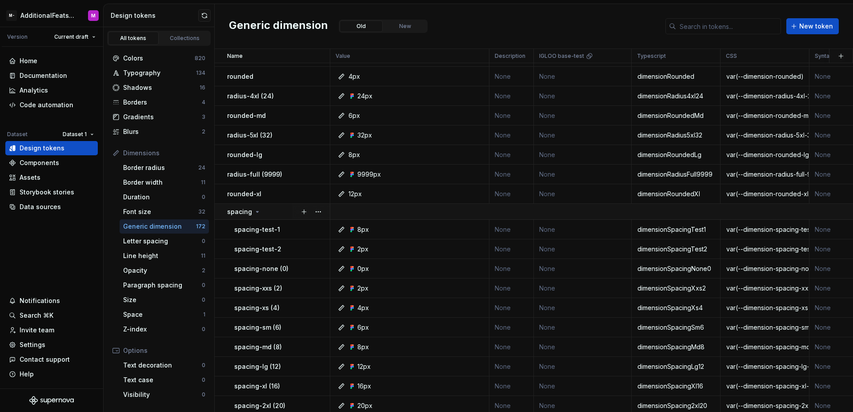
click at [279, 214] on div "spacing" at bounding box center [278, 211] width 102 height 9
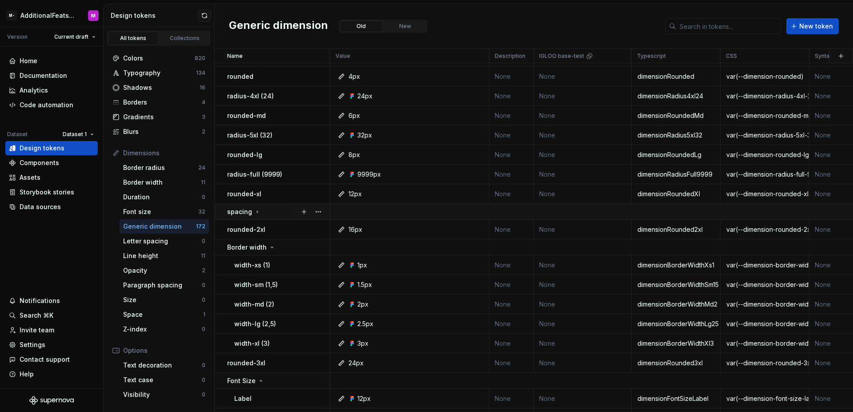
click at [279, 214] on div "spacing" at bounding box center [278, 211] width 102 height 9
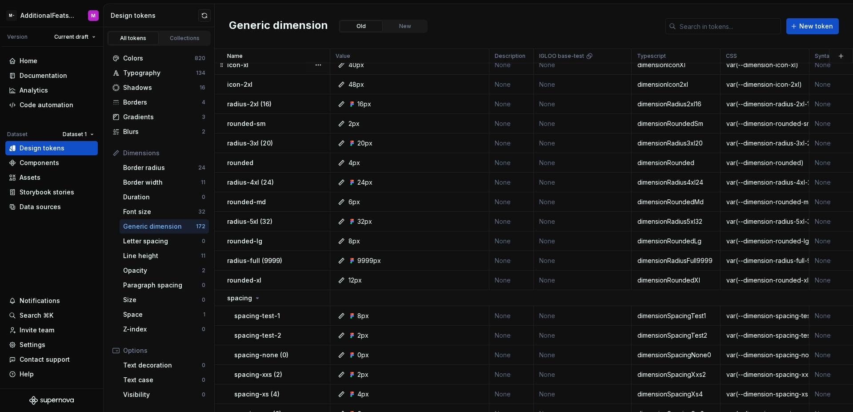
scroll to position [378, 0]
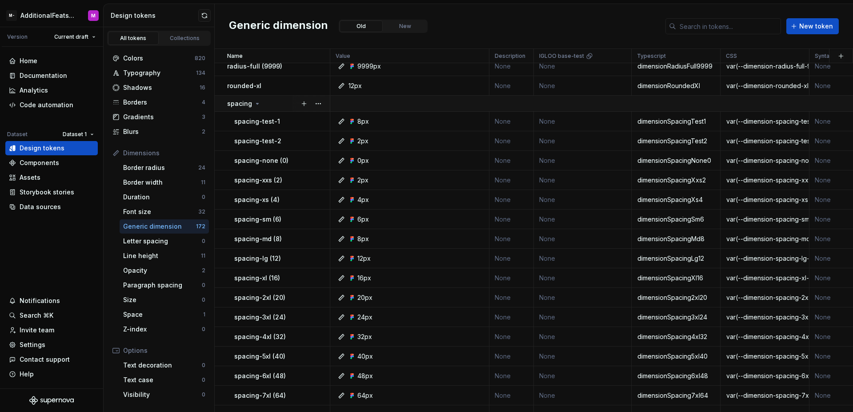
click at [260, 104] on div "spacing" at bounding box center [278, 103] width 102 height 9
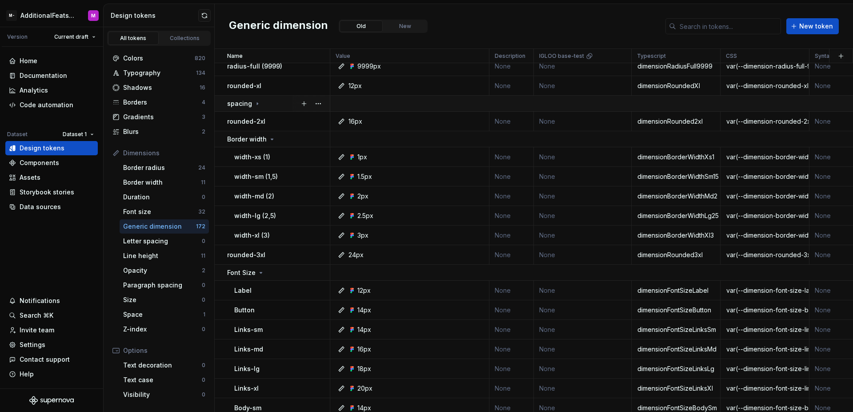
click at [262, 104] on div "spacing" at bounding box center [278, 103] width 102 height 9
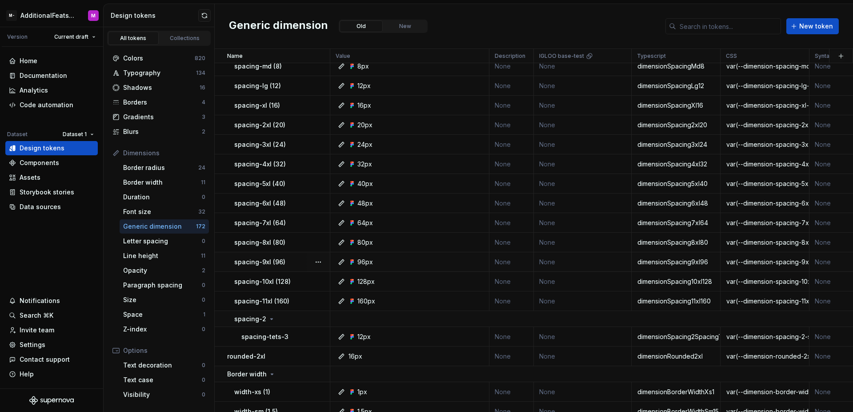
scroll to position [579, 0]
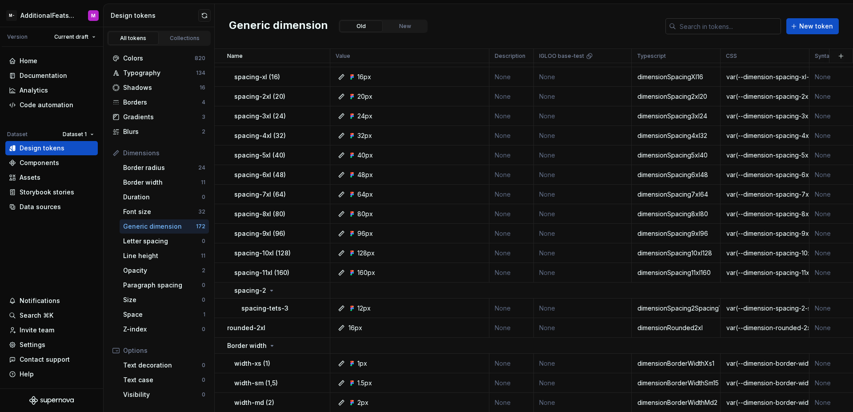
click at [700, 27] on input "text" at bounding box center [728, 26] width 105 height 16
click at [163, 312] on div "Space" at bounding box center [163, 314] width 80 height 9
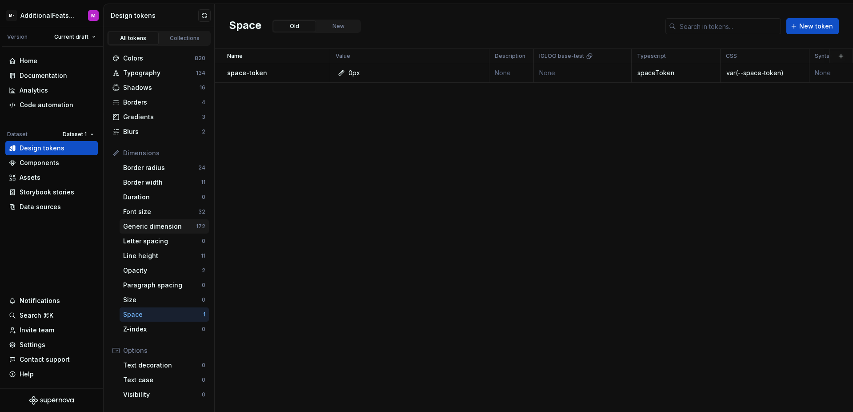
click at [160, 231] on div "Generic dimension 172" at bounding box center [164, 226] width 89 height 14
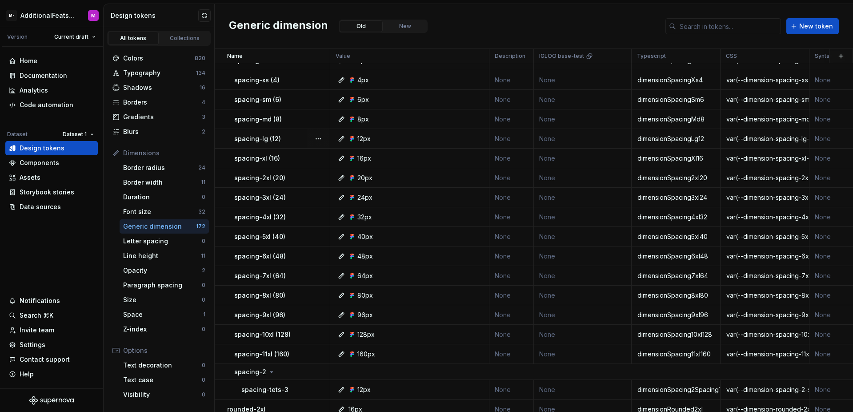
scroll to position [504, 0]
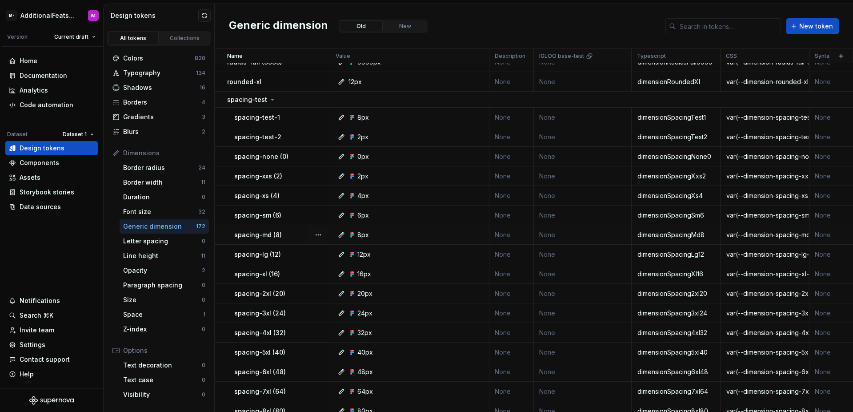
scroll to position [280, 0]
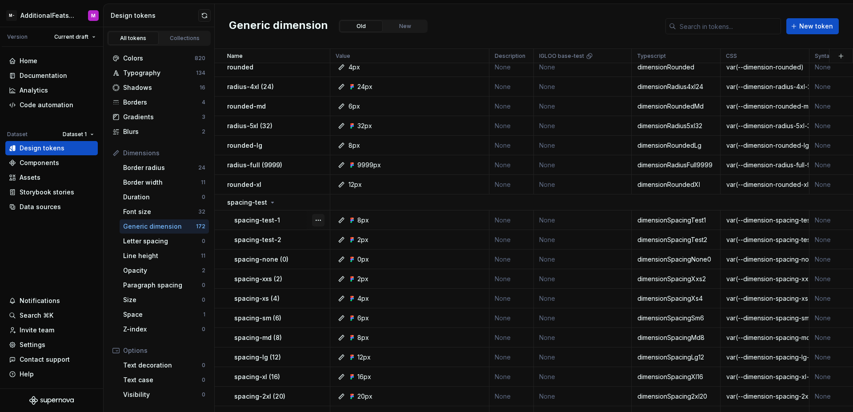
click at [318, 224] on button "button" at bounding box center [318, 220] width 12 height 12
click at [293, 241] on html "M- AdditionalFeatsTest M Version Current draft Home Documentation Analytics Cod…" at bounding box center [426, 206] width 853 height 412
click at [317, 240] on button "button" at bounding box center [318, 239] width 12 height 12
click at [294, 265] on html "M- AdditionalFeatsTest M Version Current draft Home Documentation Analytics Cod…" at bounding box center [426, 206] width 853 height 412
click at [318, 264] on button "button" at bounding box center [318, 259] width 12 height 12
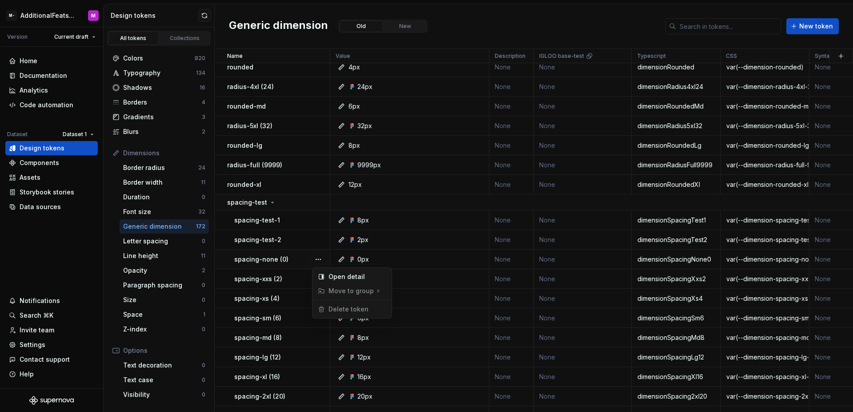
click at [271, 280] on html "M- AdditionalFeatsTest M Version Current draft Home Documentation Analytics Cod…" at bounding box center [426, 206] width 853 height 412
click at [318, 282] on button "button" at bounding box center [318, 278] width 12 height 12
click at [289, 304] on html "M- AdditionalFeatsTest M Version Current draft Home Documentation Analytics Cod…" at bounding box center [426, 206] width 853 height 412
click at [316, 300] on button "button" at bounding box center [318, 298] width 12 height 12
click at [296, 318] on html "M- AdditionalFeatsTest M Version Current draft Home Documentation Analytics Cod…" at bounding box center [426, 206] width 853 height 412
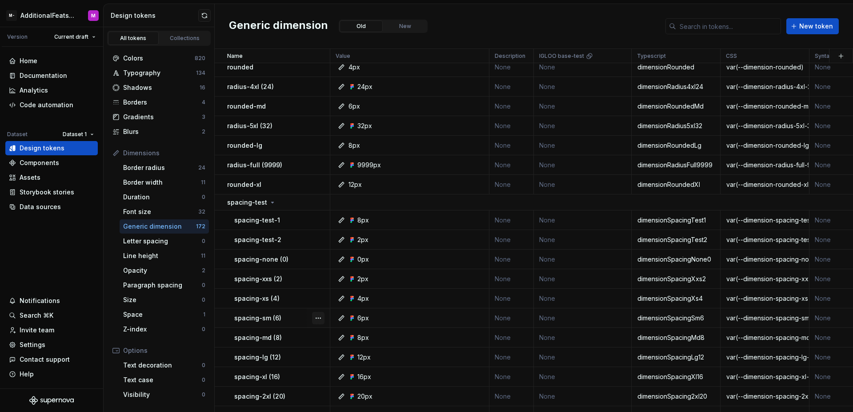
click at [316, 318] on button "button" at bounding box center [318, 318] width 12 height 12
click at [286, 330] on html "M- AdditionalFeatsTest M Version Current draft Home Documentation Analytics Cod…" at bounding box center [426, 206] width 853 height 412
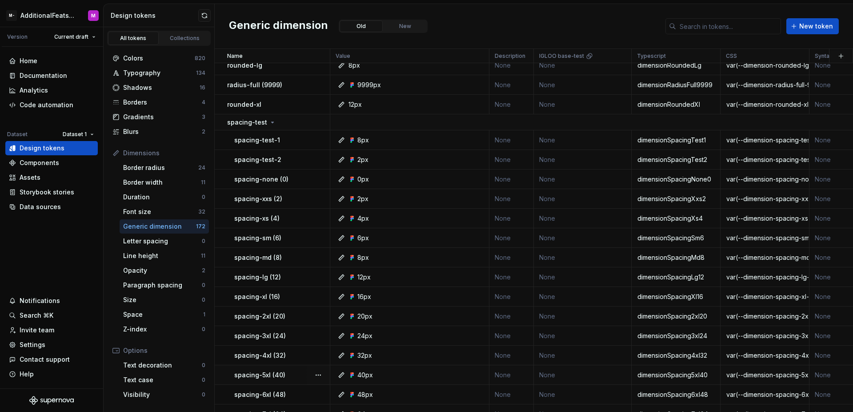
scroll to position [405, 0]
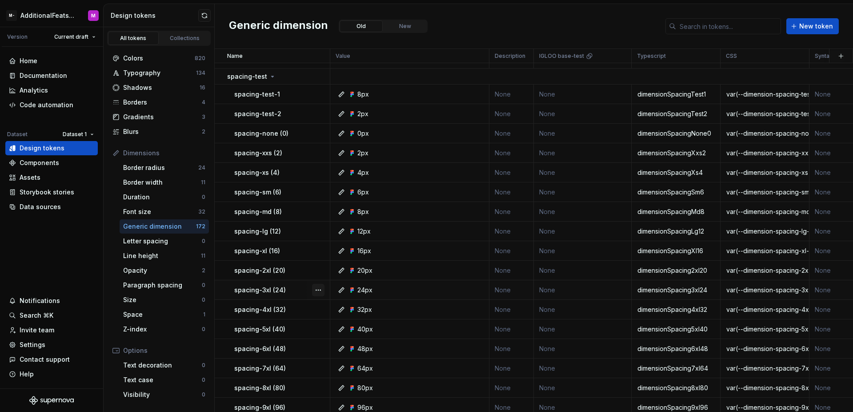
click at [318, 288] on button "button" at bounding box center [318, 290] width 12 height 12
click at [276, 312] on html "M- AdditionalFeatsTest M Version Current draft Home Documentation Analytics Cod…" at bounding box center [426, 206] width 853 height 412
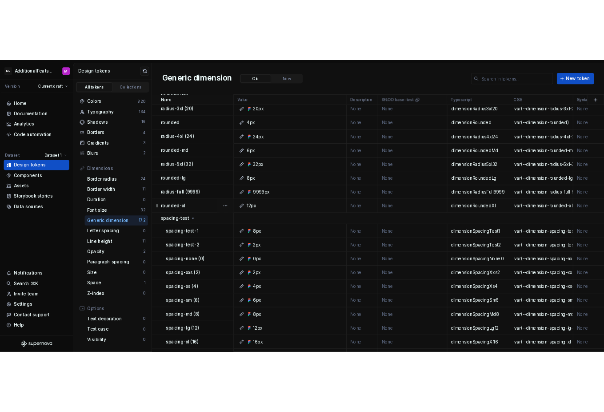
scroll to position [264, 0]
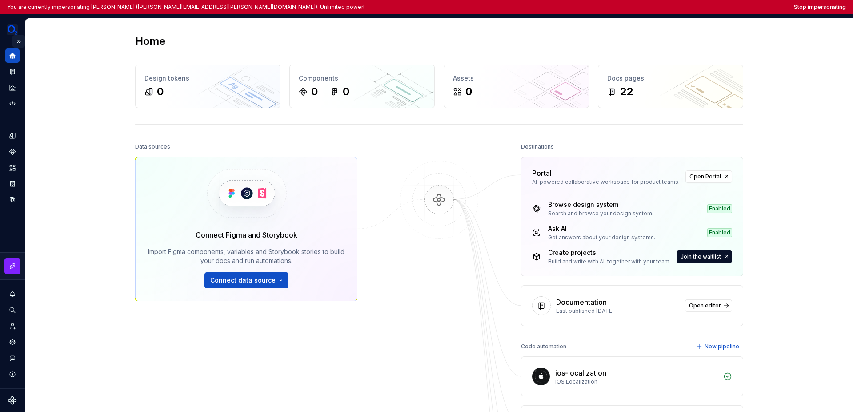
click at [20, 39] on button "Expand sidebar" at bounding box center [18, 41] width 12 height 12
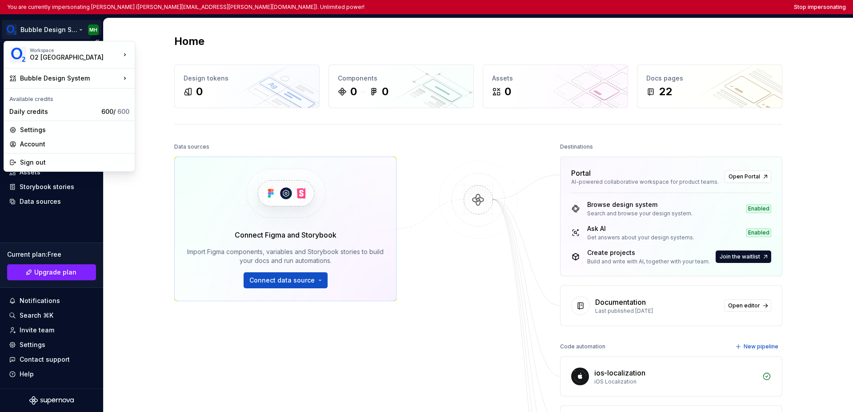
click at [33, 30] on html "You are currently impersonating Martin Herceg (martin.herceg@o2.sk). Unlimited …" at bounding box center [426, 206] width 853 height 412
click at [45, 212] on html "You are currently impersonating Martin Herceg (martin.herceg@o2.sk). Unlimited …" at bounding box center [426, 206] width 853 height 412
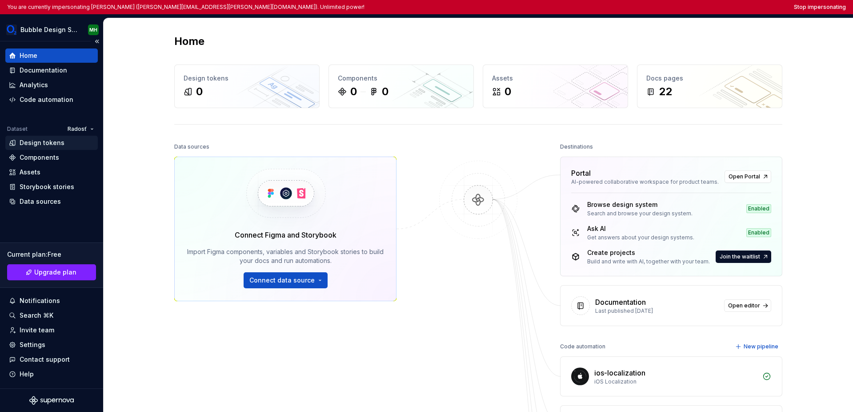
click at [56, 144] on div "Design tokens" at bounding box center [42, 142] width 45 height 9
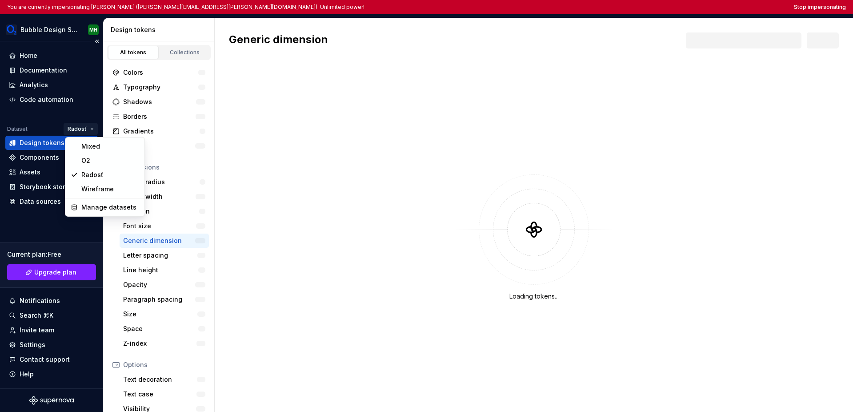
click at [75, 131] on html "You are currently impersonating Martin Herceg (martin.herceg@o2.sk). Unlimited …" at bounding box center [426, 206] width 853 height 412
click at [45, 223] on html "You are currently impersonating Martin Herceg (martin.herceg@o2.sk). Unlimited …" at bounding box center [426, 206] width 853 height 412
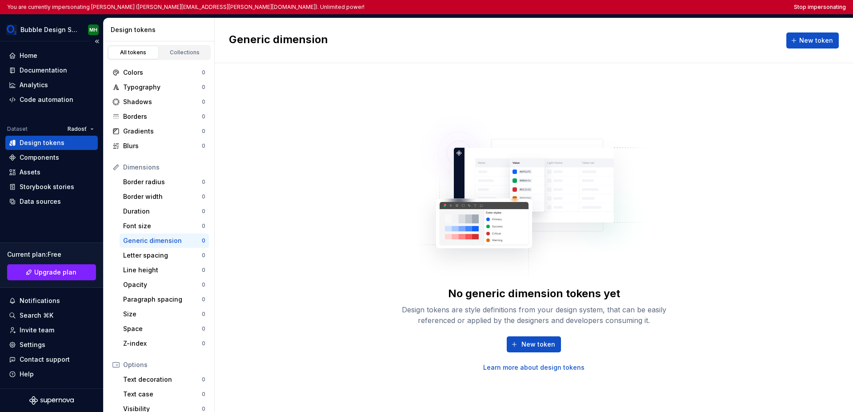
click at [78, 121] on div "Home Documentation Analytics Code automation Dataset Radosť Design tokens Compo…" at bounding box center [51, 128] width 92 height 160
click at [79, 126] on html "You are currently impersonating Martin Herceg (martin.herceg@o2.sk). Unlimited …" at bounding box center [426, 206] width 853 height 412
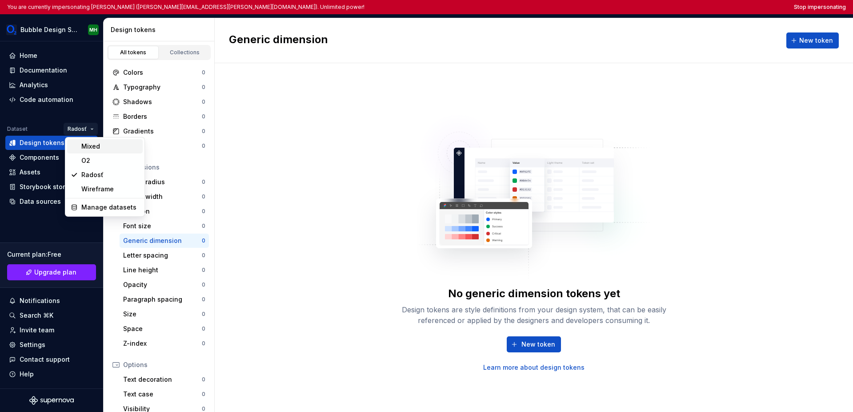
click at [82, 143] on div "Mixed" at bounding box center [110, 146] width 58 height 9
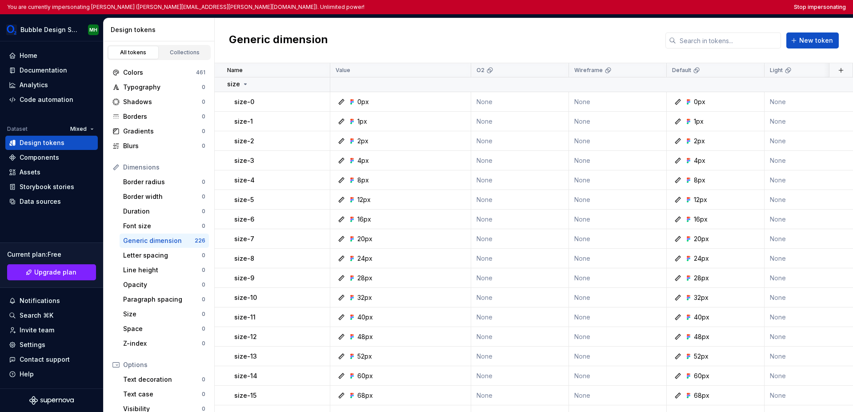
scroll to position [1414, 0]
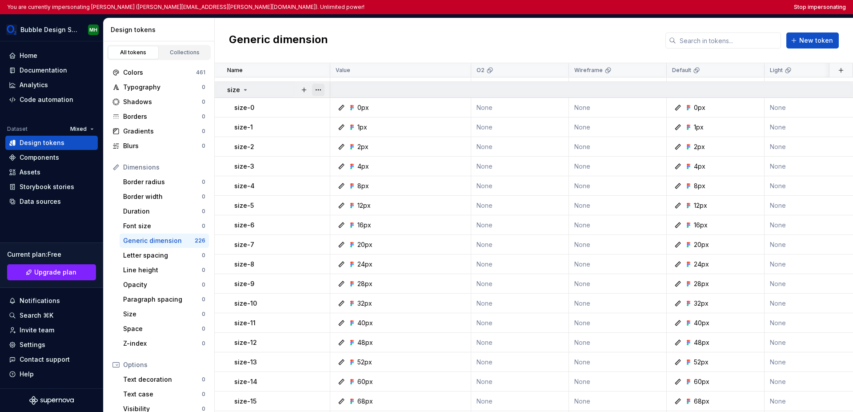
click at [316, 91] on button "button" at bounding box center [318, 90] width 12 height 12
click at [282, 109] on html "You are currently impersonating Martin Herceg (martin.herceg@o2.sk). Unlimited …" at bounding box center [426, 206] width 853 height 412
click at [290, 111] on div "size-0" at bounding box center [281, 107] width 95 height 9
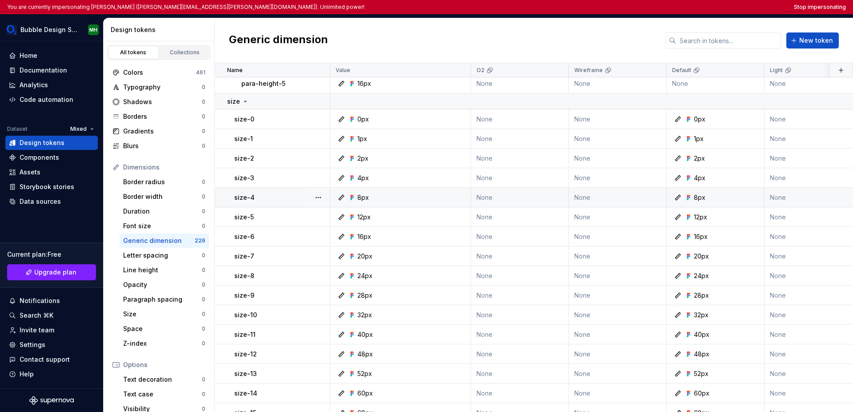
scroll to position [1392, 0]
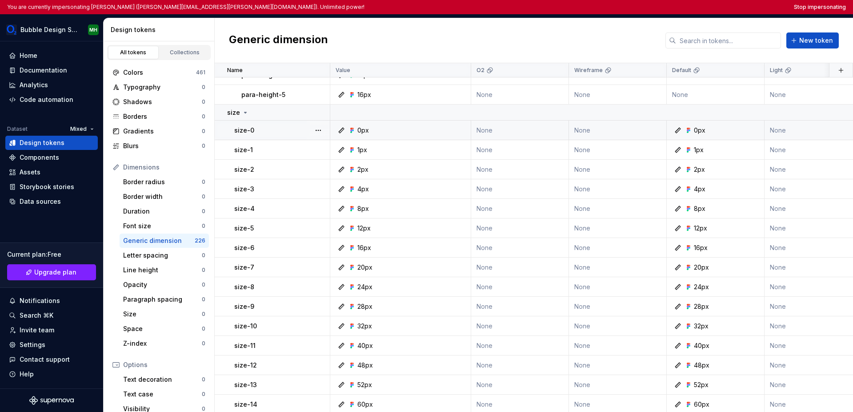
click at [297, 135] on td "size-0" at bounding box center [273, 130] width 116 height 20
click at [314, 132] on button "button" at bounding box center [318, 130] width 12 height 12
click at [324, 145] on icon at bounding box center [321, 147] width 7 height 7
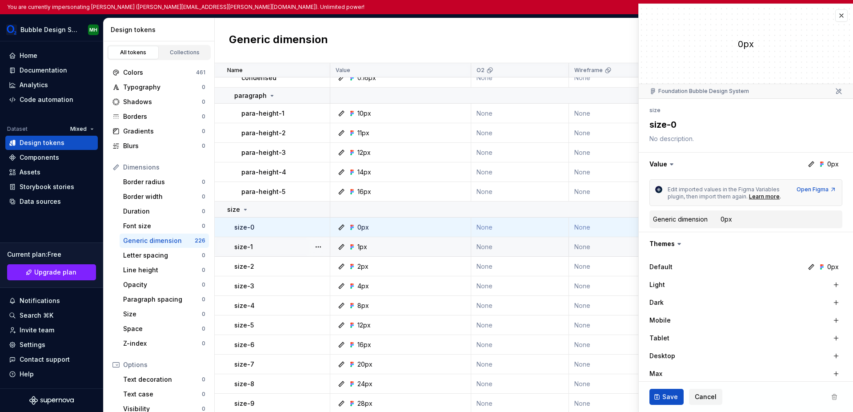
type textarea "*"
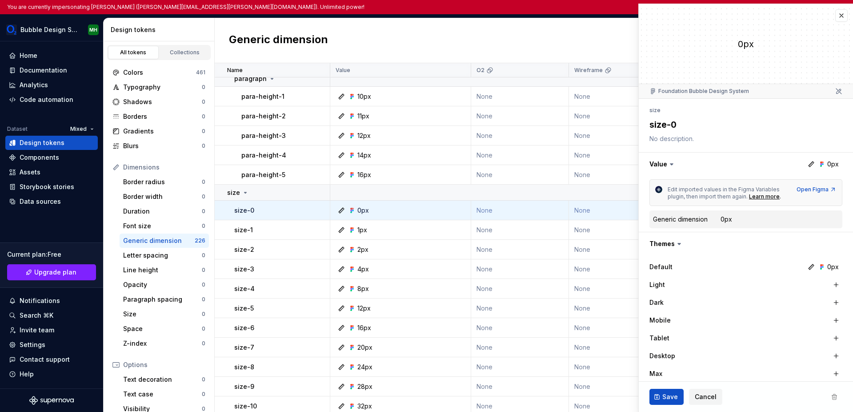
scroll to position [1306, 0]
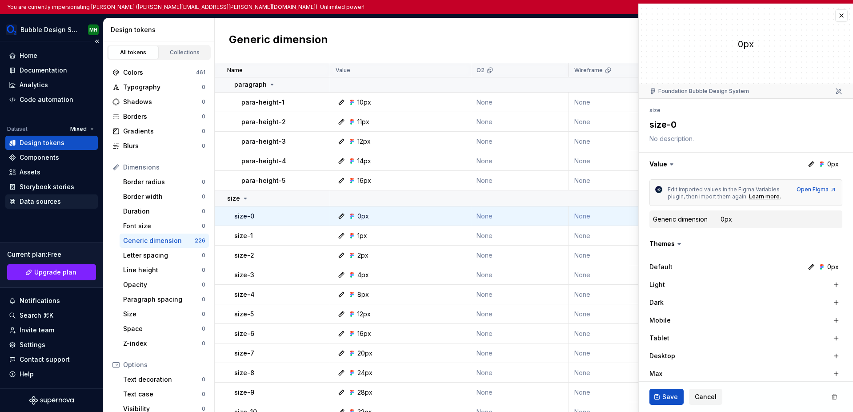
click at [47, 200] on div "Data sources" at bounding box center [40, 201] width 41 height 9
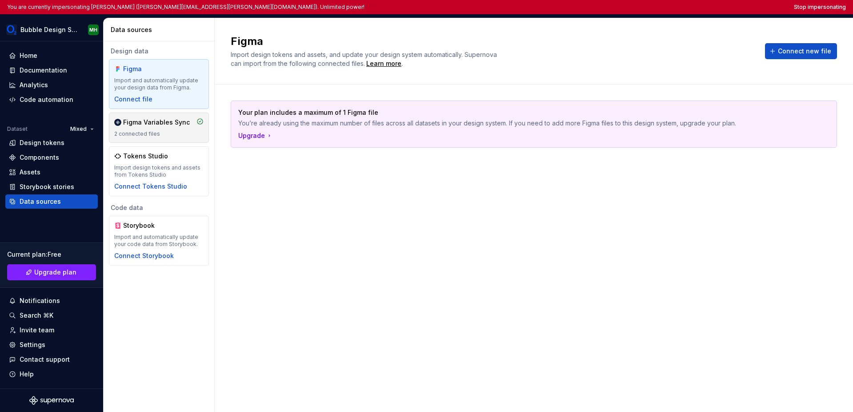
click at [152, 138] on div "Figma Variables Sync 2 connected files" at bounding box center [159, 127] width 100 height 30
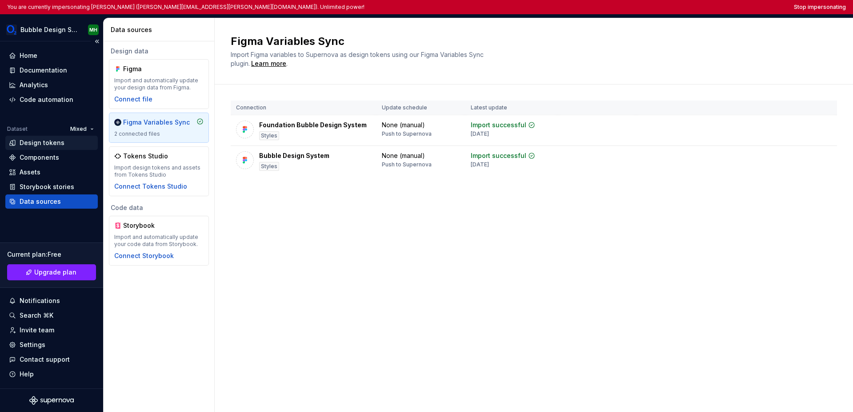
click at [61, 146] on div "Design tokens" at bounding box center [42, 142] width 45 height 9
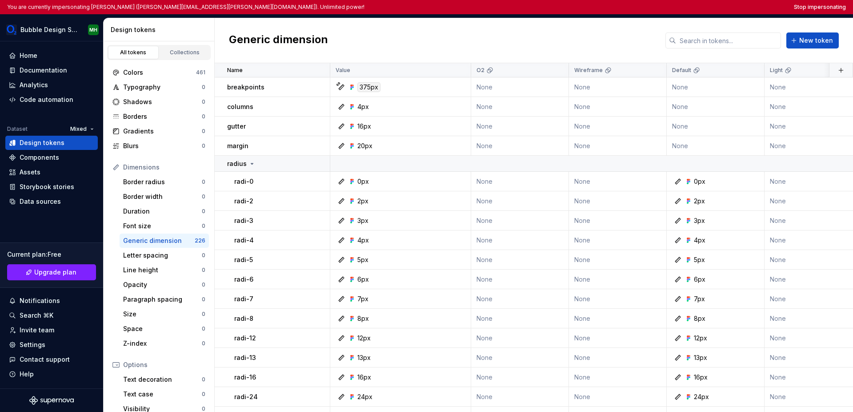
click at [378, 45] on div "Generic dimension New token" at bounding box center [534, 40] width 638 height 45
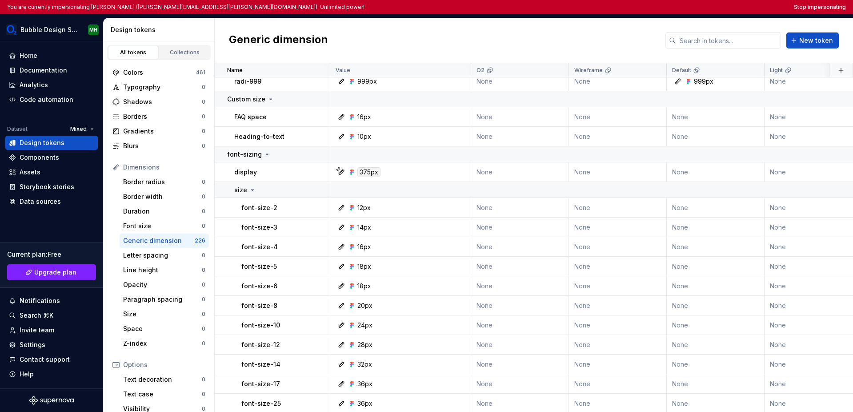
scroll to position [385, 0]
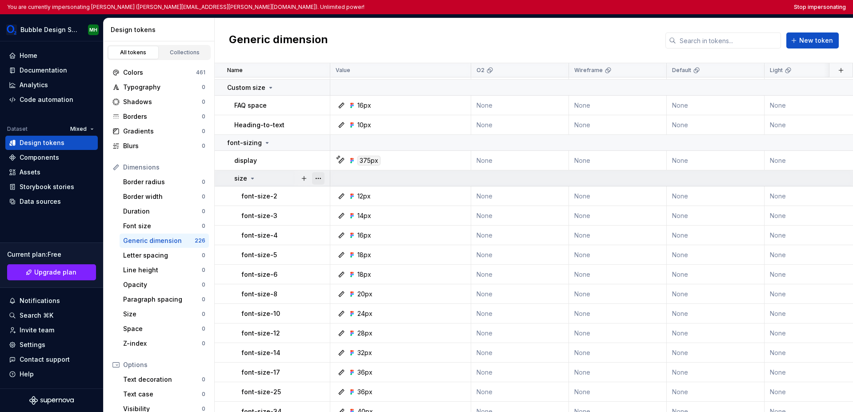
click at [318, 179] on button "button" at bounding box center [318, 178] width 12 height 12
click at [285, 183] on html "You are currently impersonating Martin Herceg (martin.herceg@o2.sk). Unlimited …" at bounding box center [426, 206] width 853 height 412
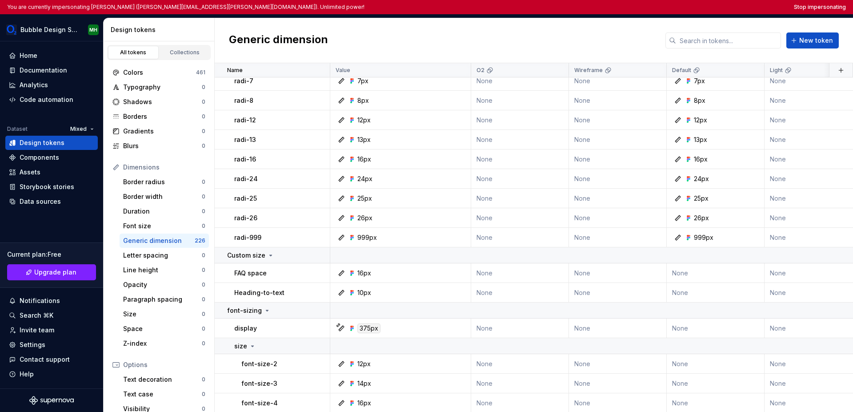
scroll to position [0, 0]
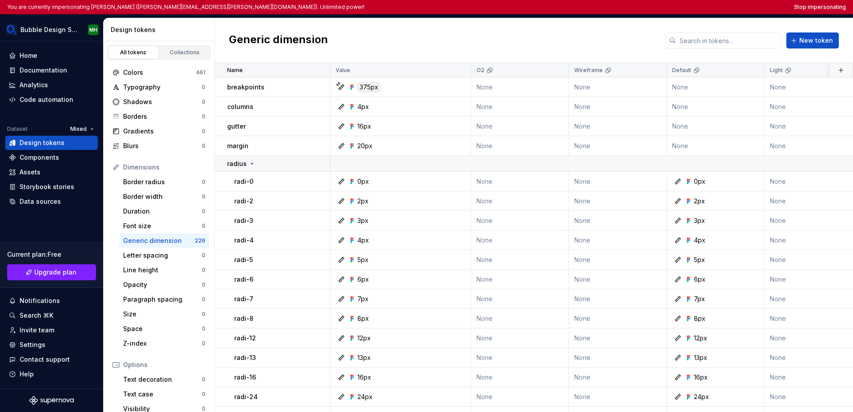
click at [434, 46] on div "Generic dimension New token" at bounding box center [534, 40] width 638 height 45
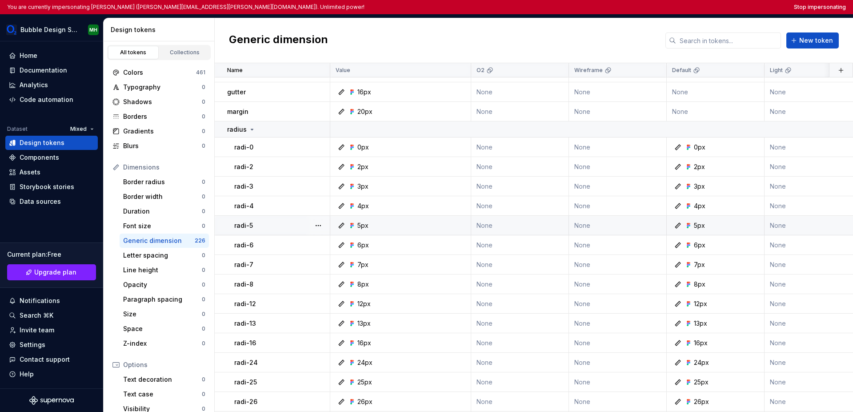
scroll to position [45, 0]
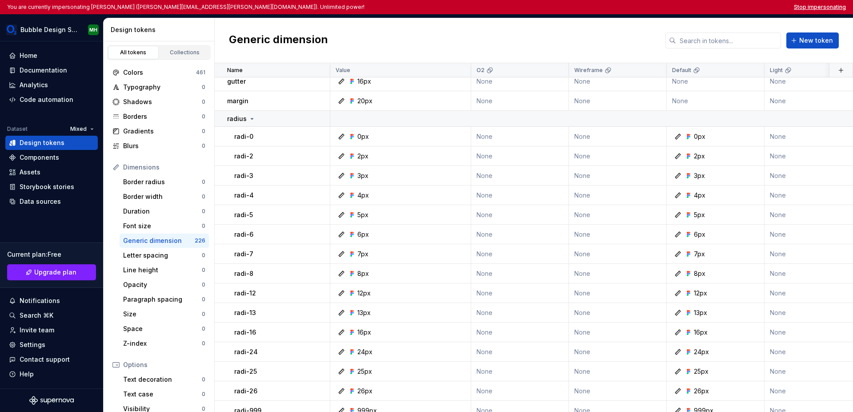
click at [604, 7] on button "Stop impersonating" at bounding box center [820, 7] width 52 height 7
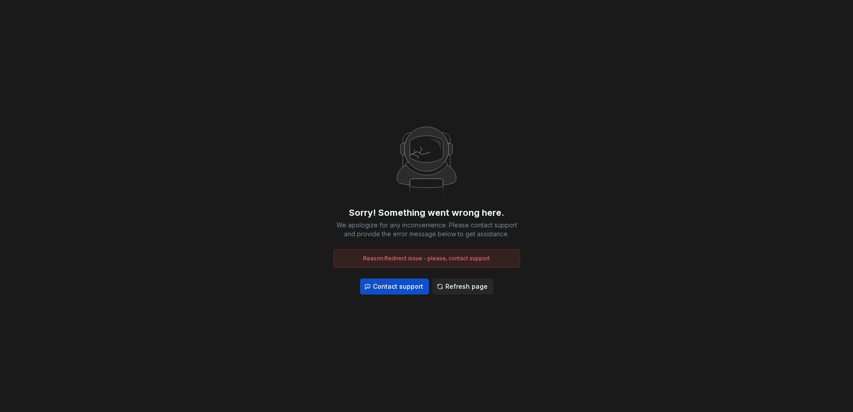
click at [459, 285] on span "Refresh page" at bounding box center [466, 286] width 42 height 9
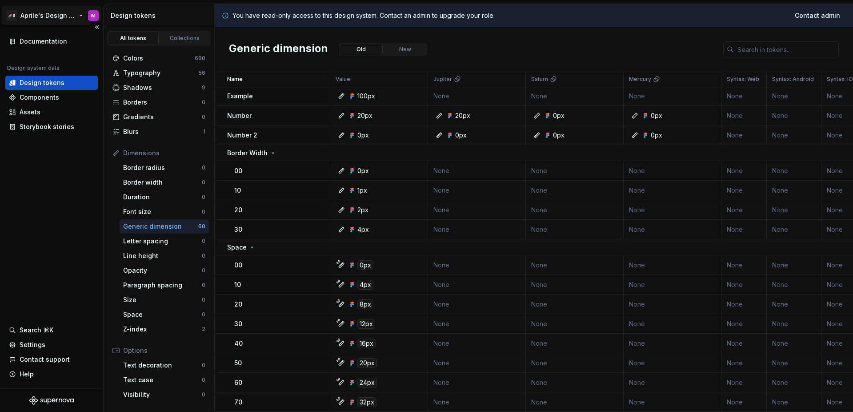
click at [47, 19] on html "🚀S Aprile's Design System M Documentation Design system data Design tokens Comp…" at bounding box center [426, 206] width 853 height 412
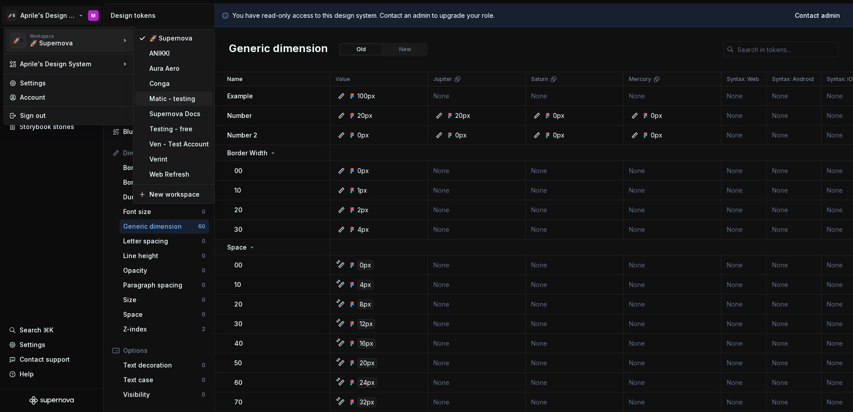
click at [181, 99] on div "Matic - testing" at bounding box center [179, 98] width 60 height 9
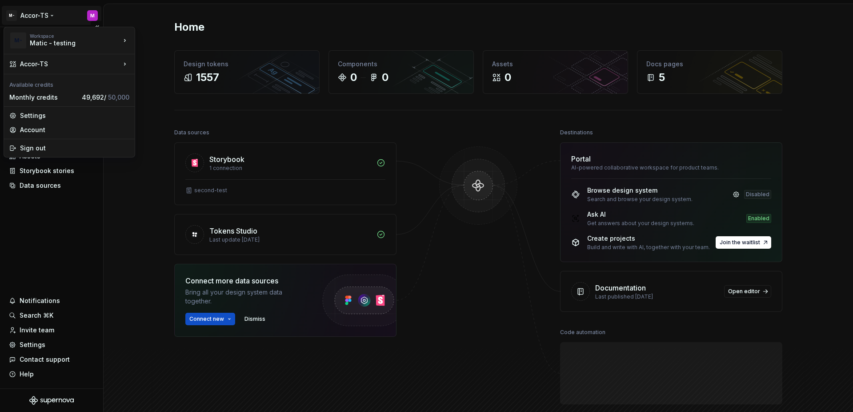
click at [45, 20] on html "M- Accor-TS M Home Documentation Analytics Code automation Design system data D…" at bounding box center [426, 206] width 853 height 412
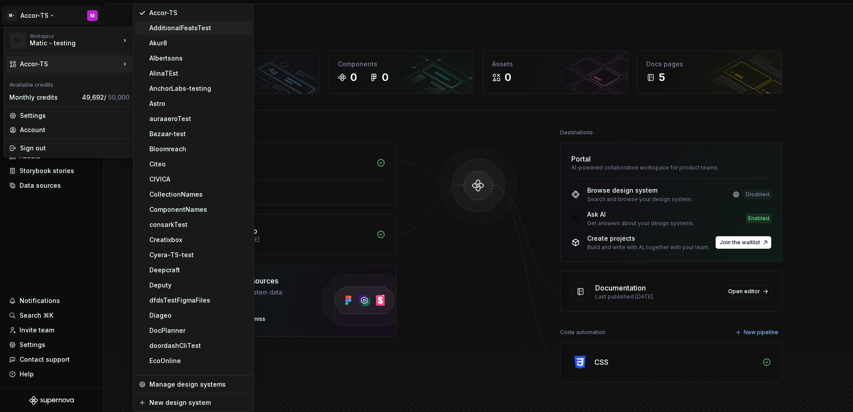
click at [181, 32] on div "AdditionalFeatsTest" at bounding box center [193, 28] width 117 height 14
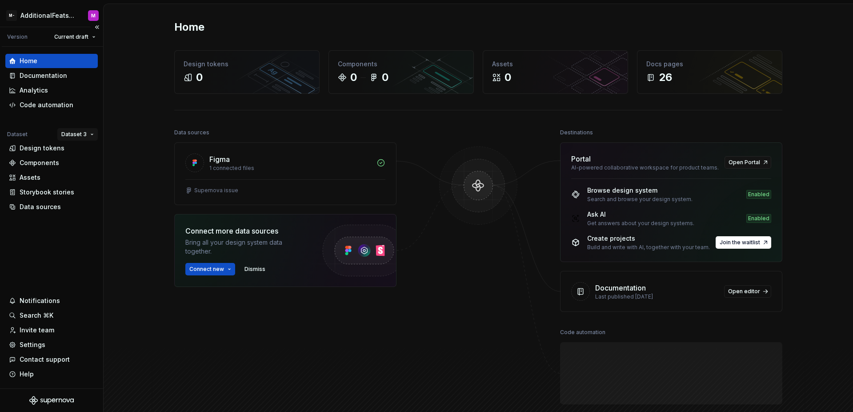
click at [74, 137] on html "M- AdditionalFeatsTest M Version Current draft Home Documentation Analytics Cod…" at bounding box center [426, 206] width 853 height 412
click at [80, 148] on div "Dataset 1" at bounding box center [104, 151] width 58 height 9
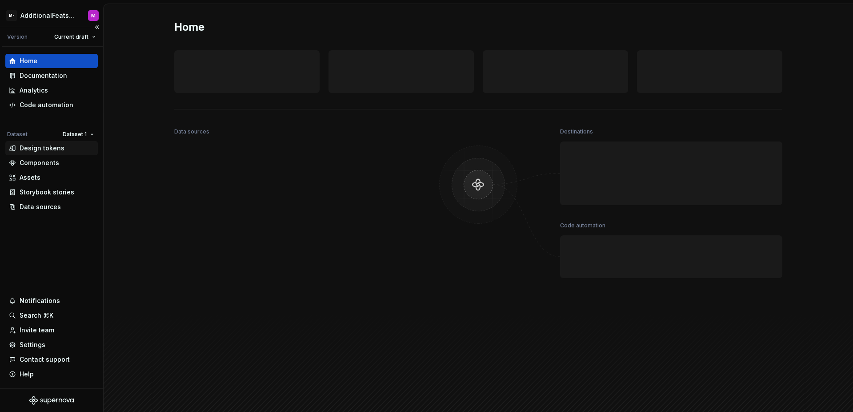
click at [64, 148] on div "Design tokens" at bounding box center [51, 148] width 85 height 9
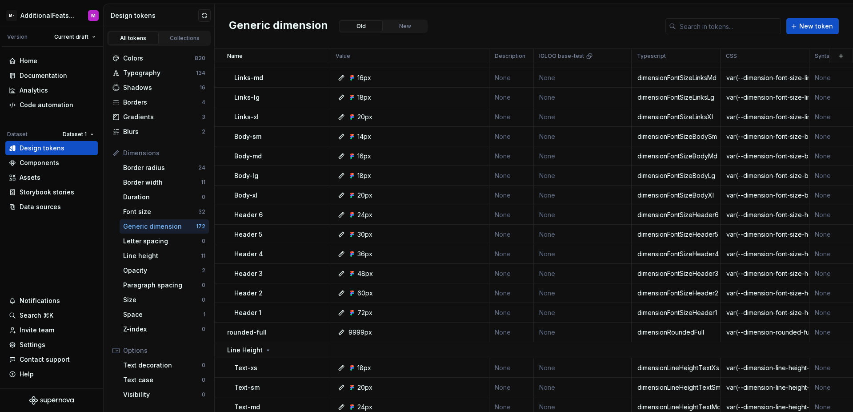
scroll to position [1102, 0]
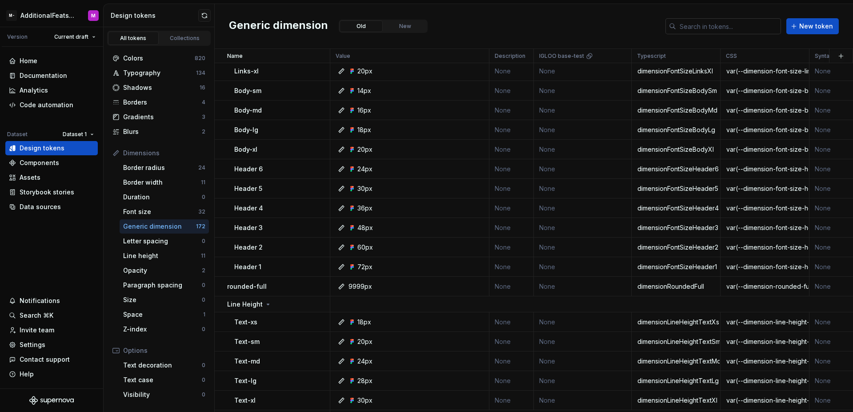
click at [698, 28] on input "text" at bounding box center [728, 26] width 105 height 16
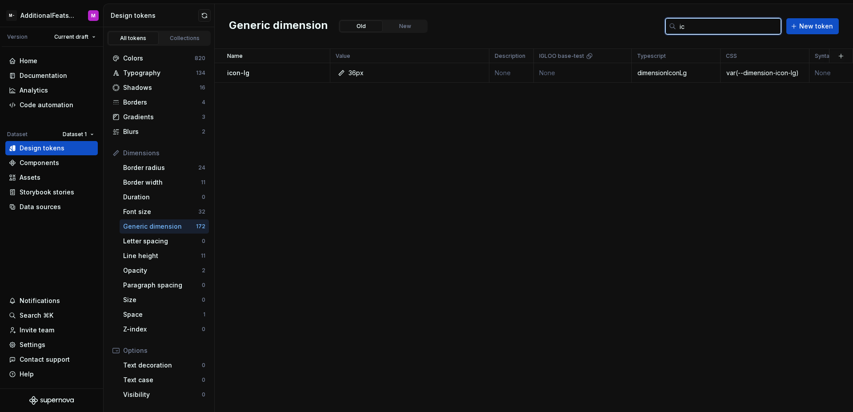
type input "i"
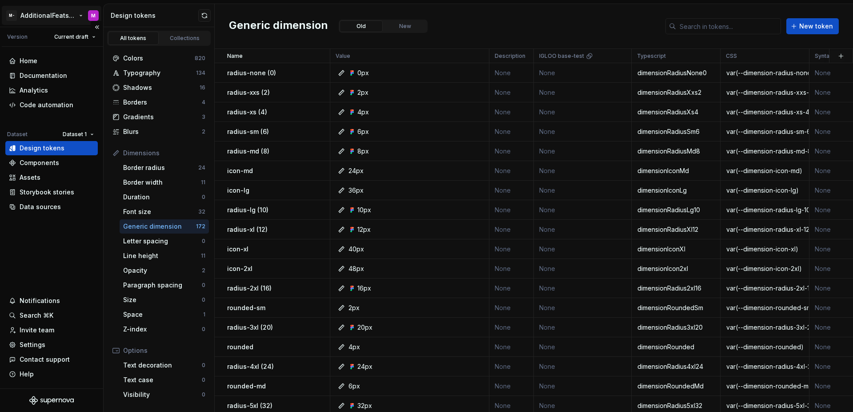
click at [49, 16] on html "M- AdditionalFeatsTest M Version Current draft Home Documentation Analytics Cod…" at bounding box center [426, 206] width 853 height 412
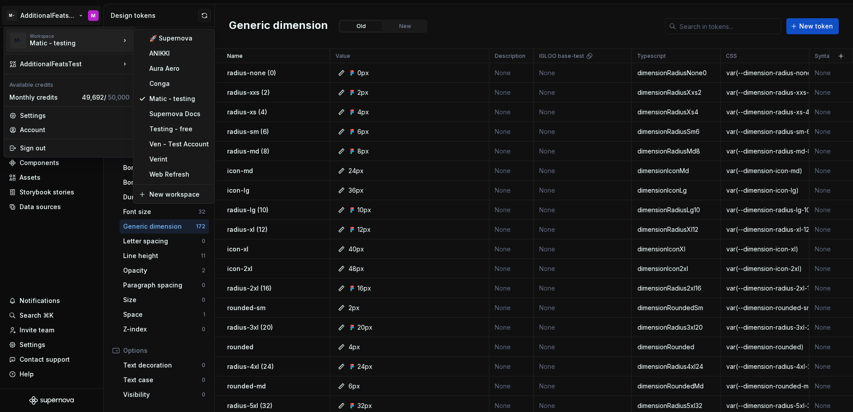
click at [516, 22] on html "M- AdditionalFeatsTest M Version Current draft Home Documentation Analytics Cod…" at bounding box center [426, 206] width 853 height 412
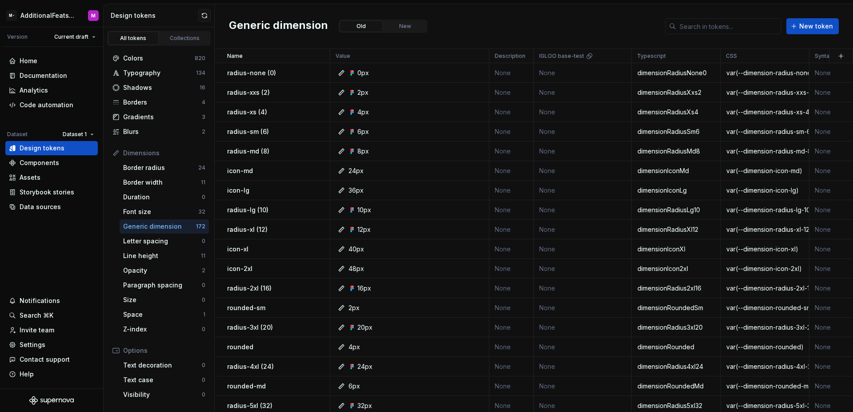
click at [463, 14] on div "Generic dimension Old New New token" at bounding box center [534, 26] width 638 height 45
